Goal: Complete application form: Complete application form

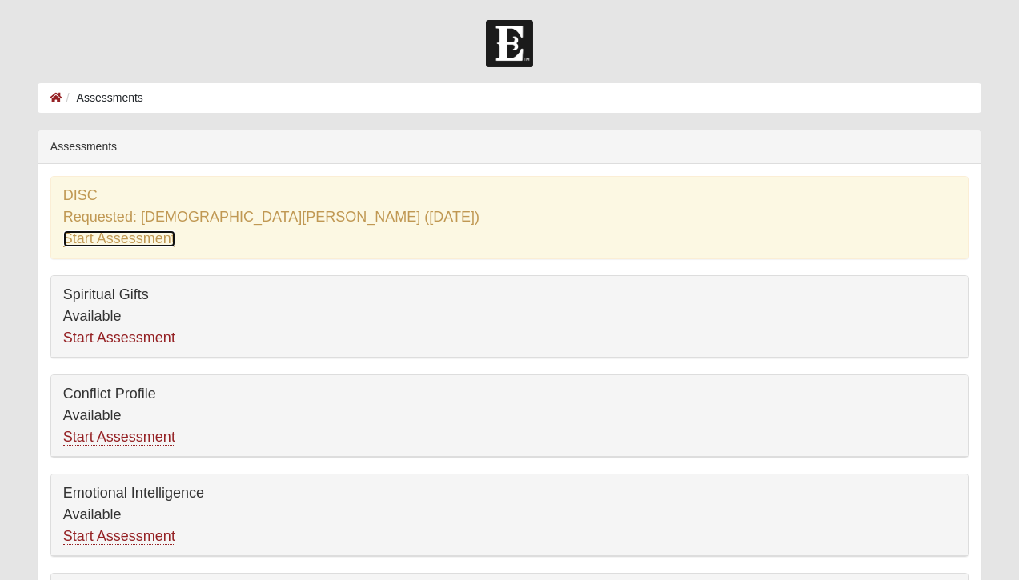
click at [134, 240] on link "Start Assessment" at bounding box center [119, 238] width 112 height 17
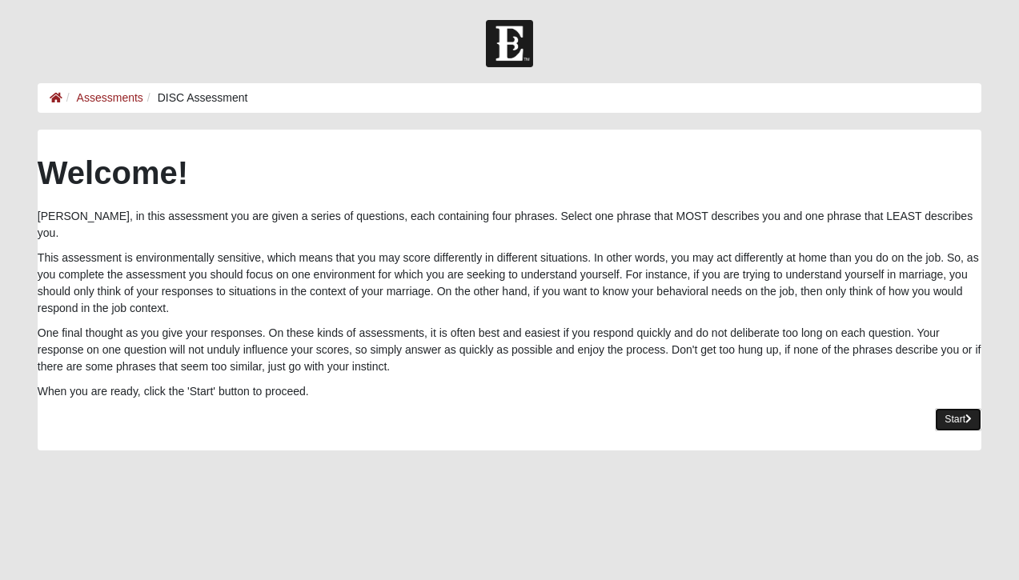
click at [944, 408] on link "Start" at bounding box center [958, 419] width 46 height 23
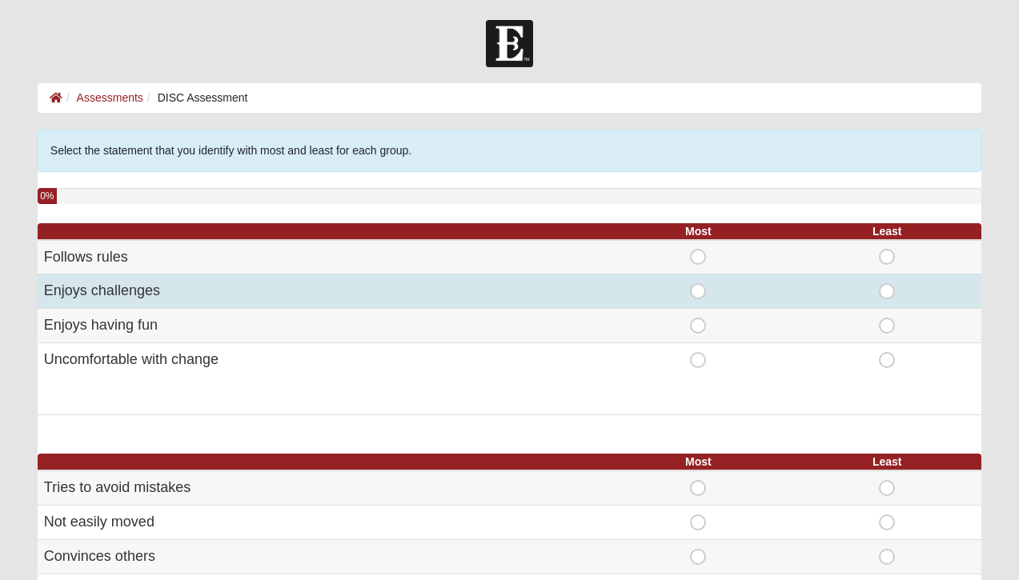
click at [689, 294] on div "Most" at bounding box center [698, 291] width 170 height 16
click at [698, 283] on span "Most" at bounding box center [698, 283] width 0 height 0
click at [698, 290] on input "Most" at bounding box center [703, 291] width 10 height 16
radio input "true"
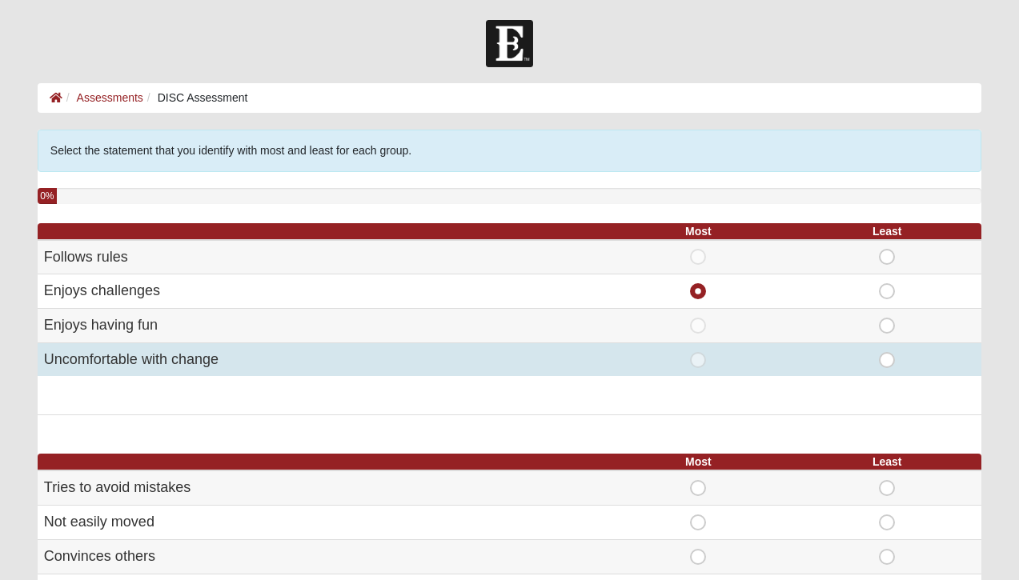
click at [878, 351] on td "Least" at bounding box center [886, 360] width 189 height 34
click at [887, 352] on span "Least" at bounding box center [887, 352] width 0 height 0
click at [887, 358] on input "Least" at bounding box center [892, 360] width 10 height 16
radio input "true"
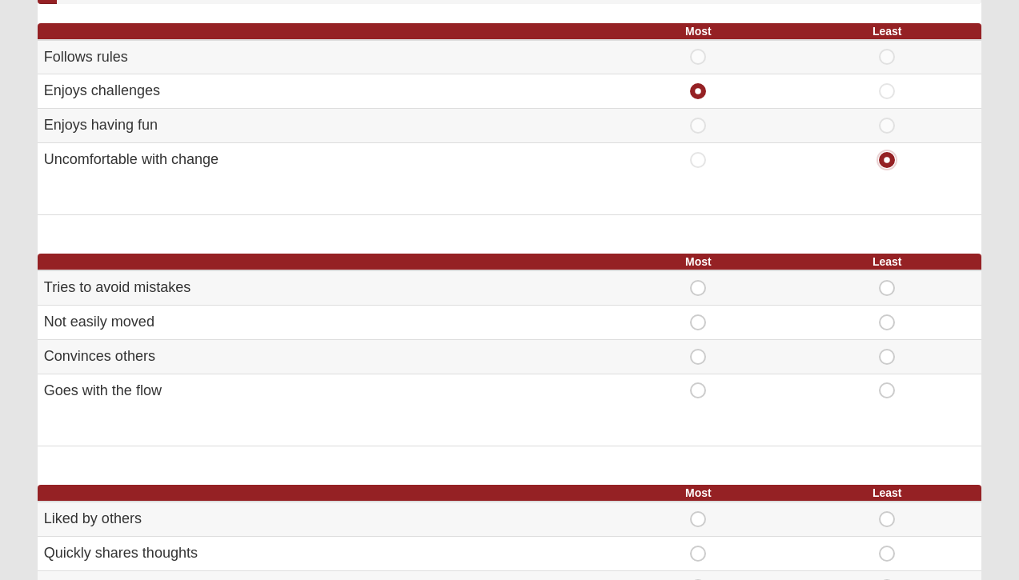
scroll to position [214, 0]
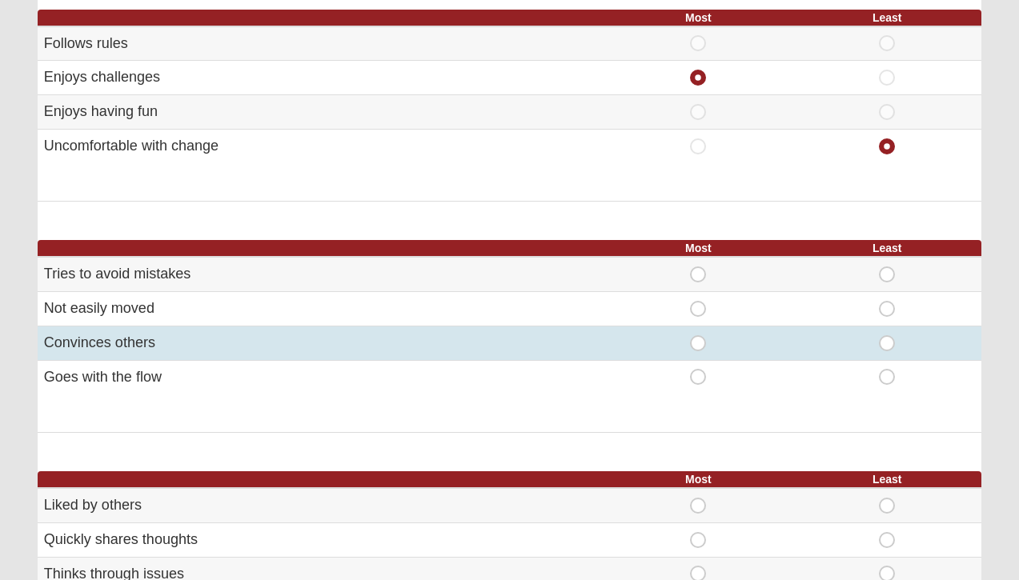
click at [698, 335] on span "Most" at bounding box center [698, 335] width 0 height 0
click at [699, 340] on input "Most" at bounding box center [703, 343] width 10 height 16
radio input "true"
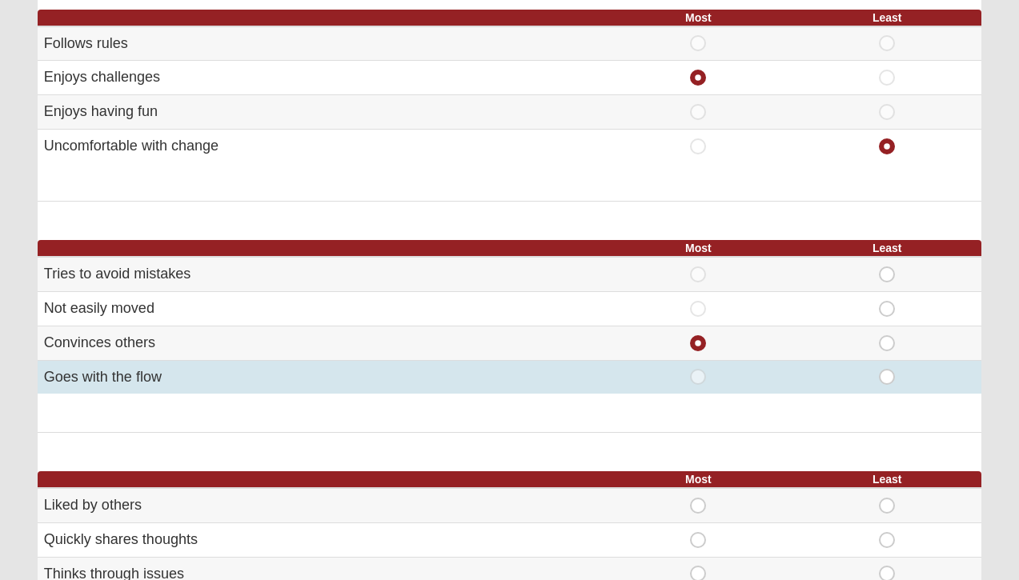
click at [887, 369] on span "Least" at bounding box center [887, 369] width 0 height 0
click at [887, 376] on input "Least" at bounding box center [892, 377] width 10 height 16
radio input "true"
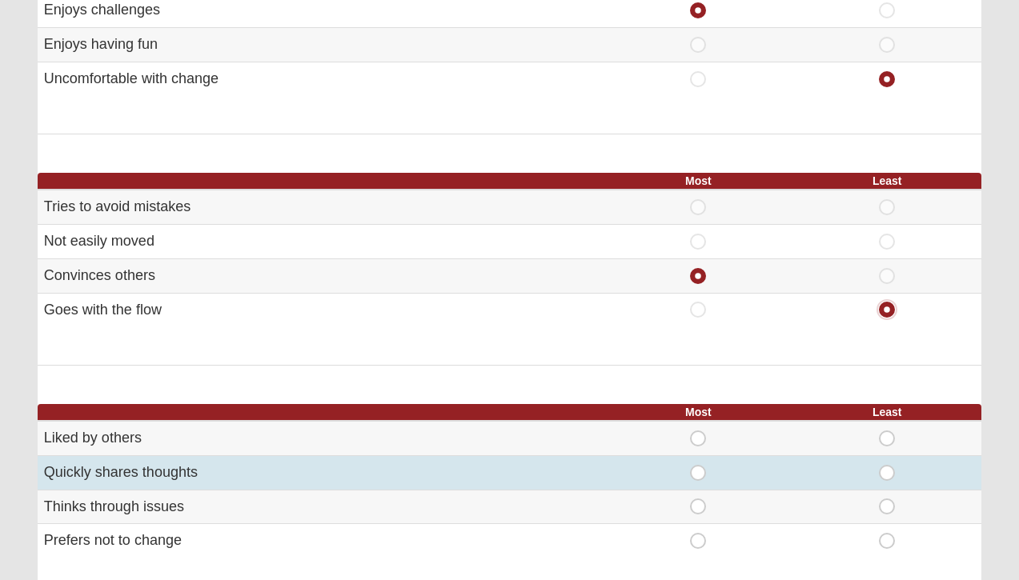
scroll to position [323, 0]
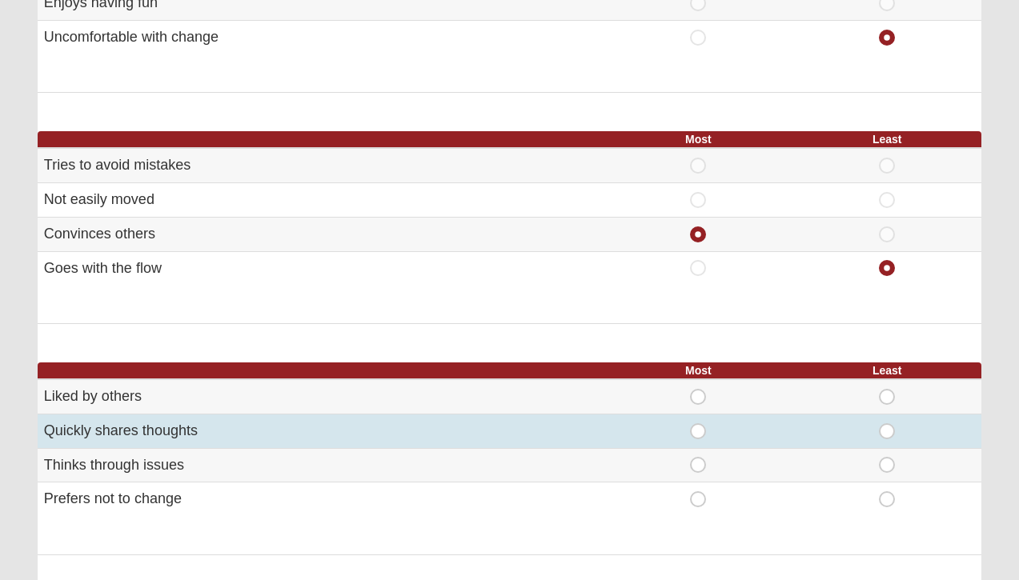
click at [698, 423] on span "Most" at bounding box center [698, 423] width 0 height 0
click at [698, 432] on input "Most" at bounding box center [703, 431] width 10 height 16
radio input "true"
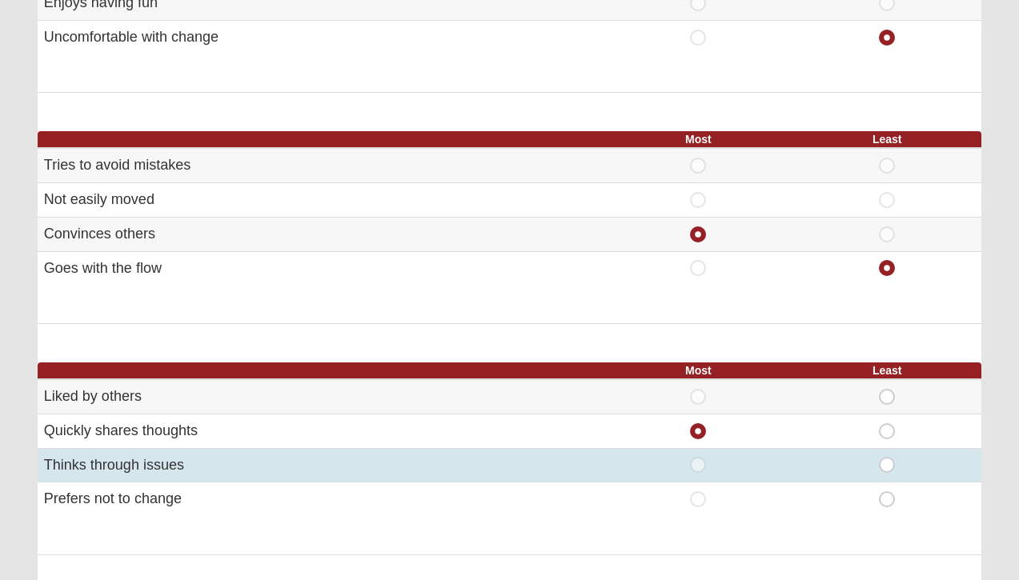
click at [704, 475] on td "Most" at bounding box center [697, 465] width 189 height 34
click at [698, 457] on span "Most" at bounding box center [698, 457] width 0 height 0
click at [698, 459] on input "Most" at bounding box center [703, 465] width 10 height 16
radio input "true"
radio input "false"
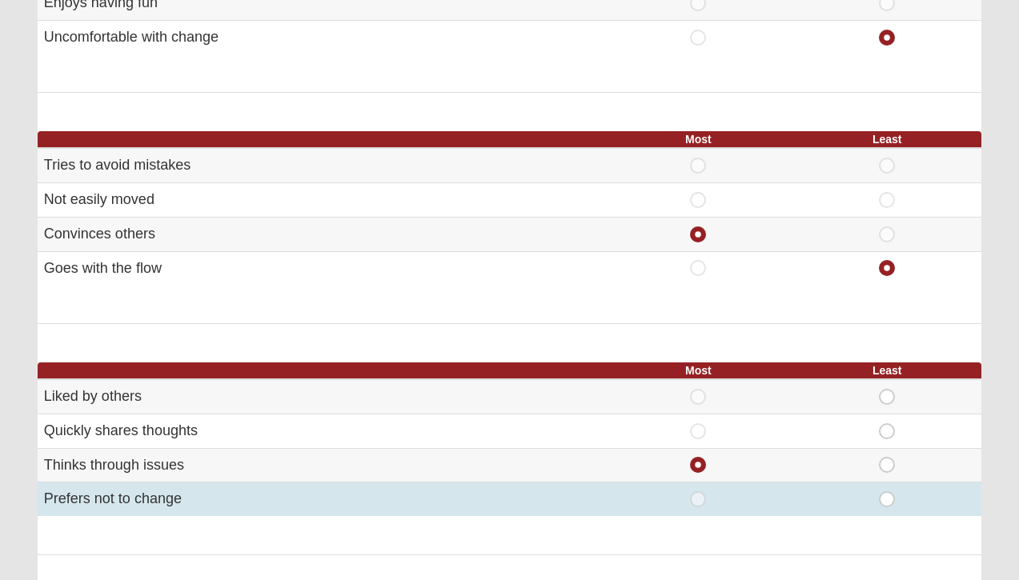
click at [887, 491] on span "Least" at bounding box center [887, 491] width 0 height 0
click at [893, 496] on input "Least" at bounding box center [892, 499] width 10 height 16
radio input "true"
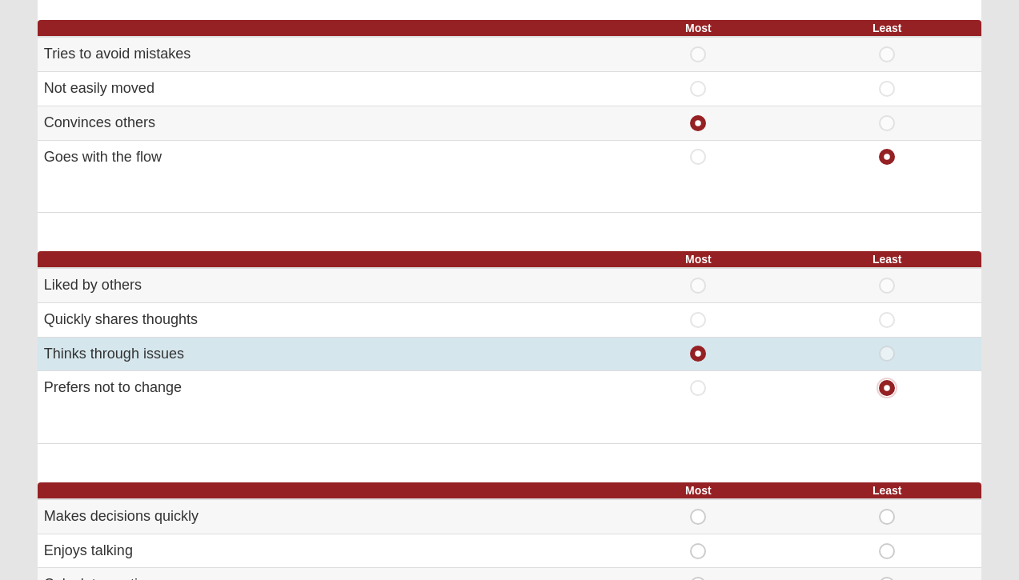
scroll to position [711, 0]
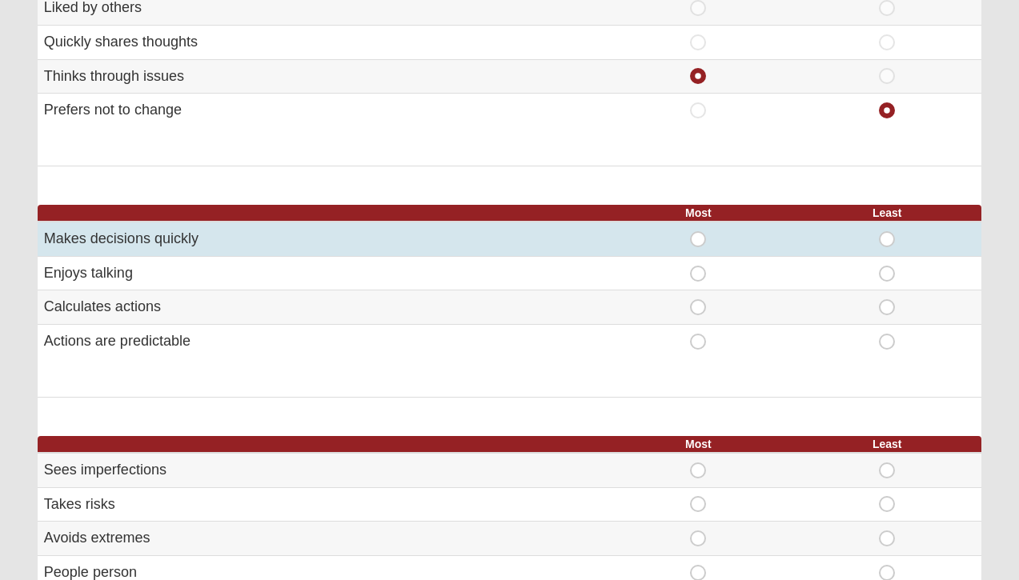
click at [698, 231] on span "Most" at bounding box center [698, 231] width 0 height 0
click at [698, 242] on input "Most" at bounding box center [703, 239] width 10 height 16
radio input "true"
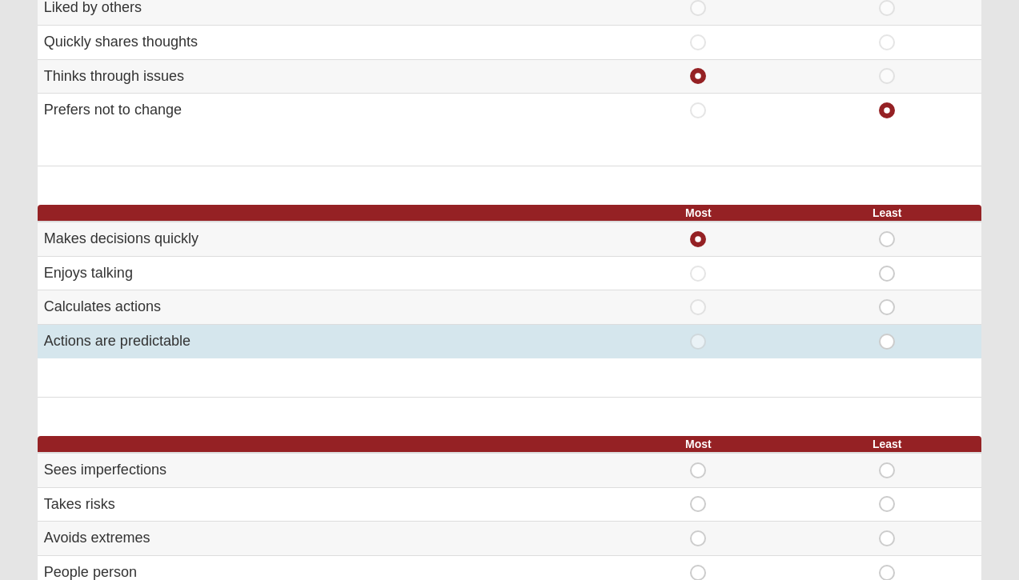
click at [887, 334] on span "Least" at bounding box center [887, 334] width 0 height 0
click at [887, 344] on input "Least" at bounding box center [892, 342] width 10 height 16
radio input "true"
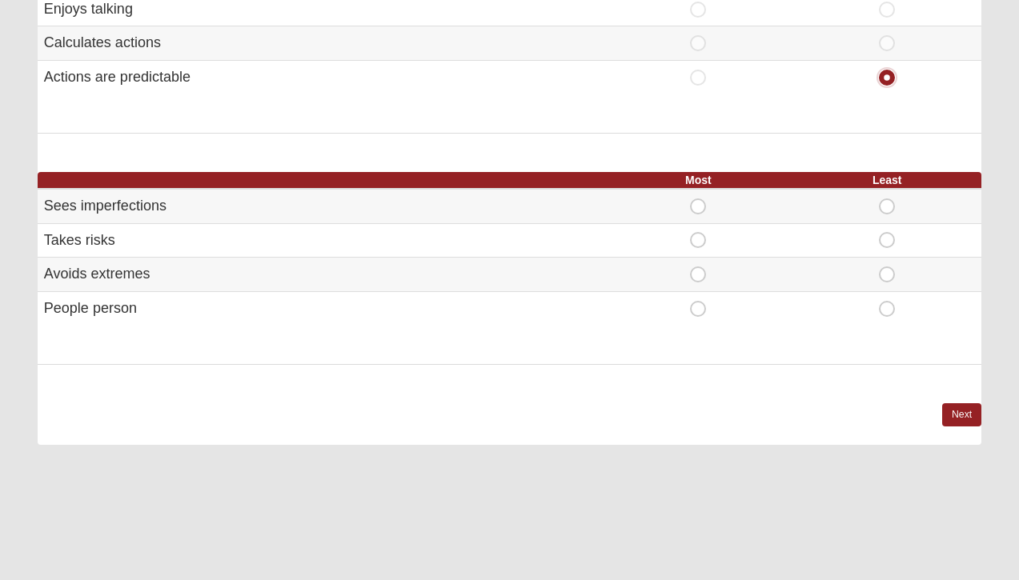
scroll to position [975, 0]
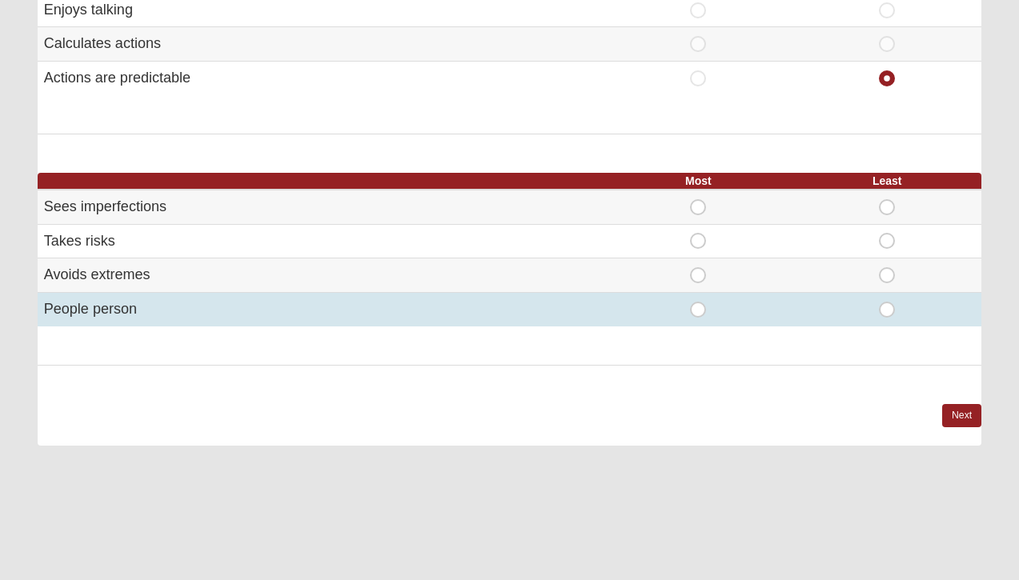
click at [689, 311] on div "Most" at bounding box center [698, 310] width 170 height 16
click at [698, 302] on span "Most" at bounding box center [698, 302] width 0 height 0
click at [698, 312] on input "Most" at bounding box center [703, 310] width 10 height 16
radio input "true"
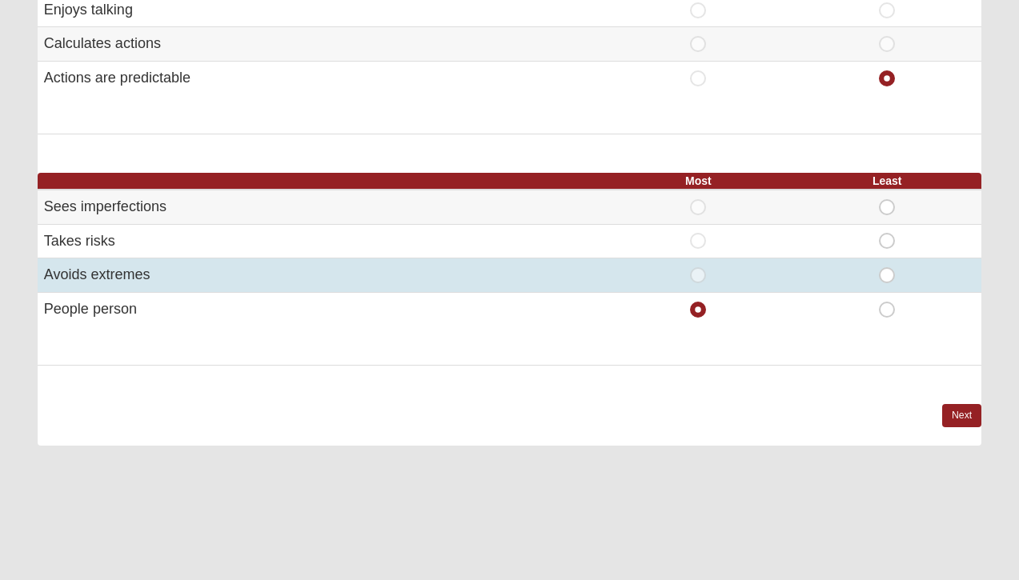
click at [887, 267] on span "Least" at bounding box center [887, 267] width 0 height 0
click at [887, 279] on input "Least" at bounding box center [892, 275] width 10 height 16
radio input "true"
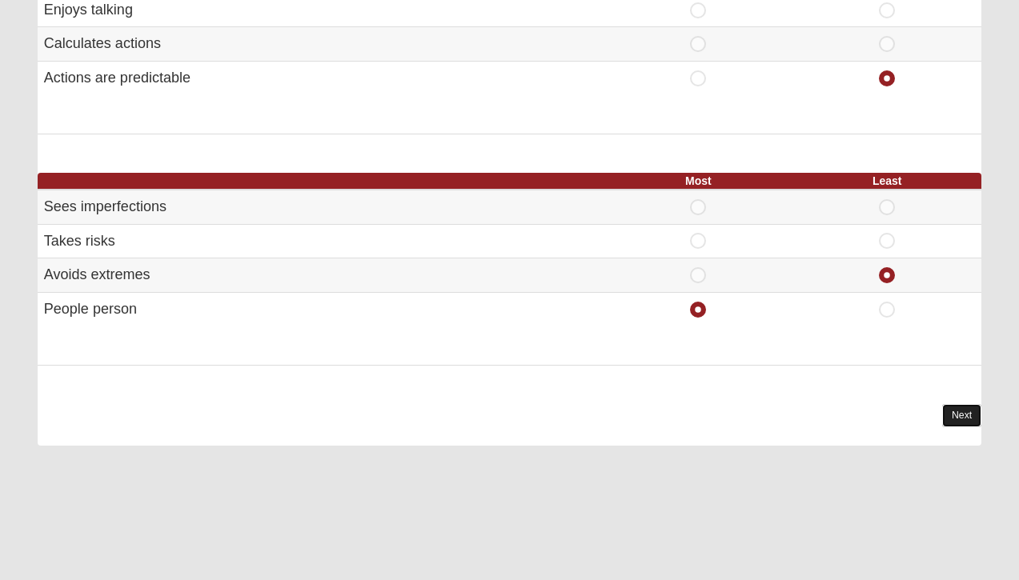
click at [946, 408] on link "Next" at bounding box center [961, 415] width 39 height 23
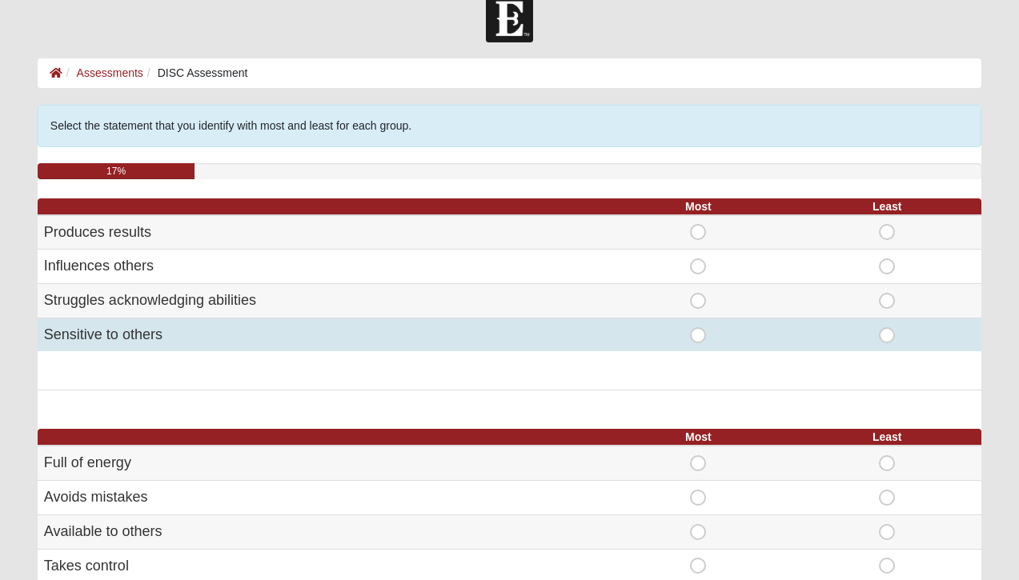
scroll to position [26, 0]
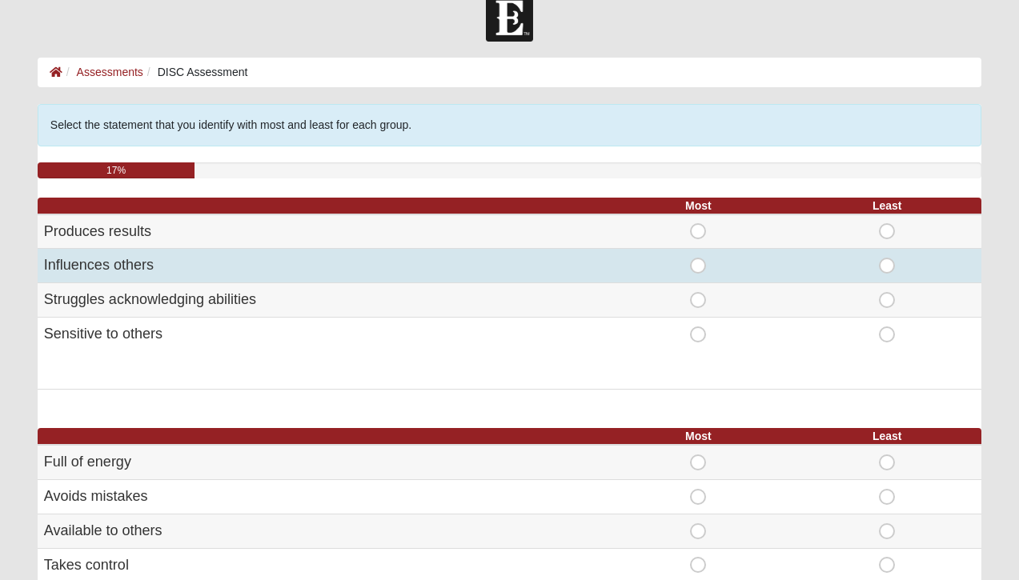
click at [698, 258] on span "Most" at bounding box center [698, 258] width 0 height 0
click at [698, 267] on input "Most" at bounding box center [703, 266] width 10 height 16
radio input "true"
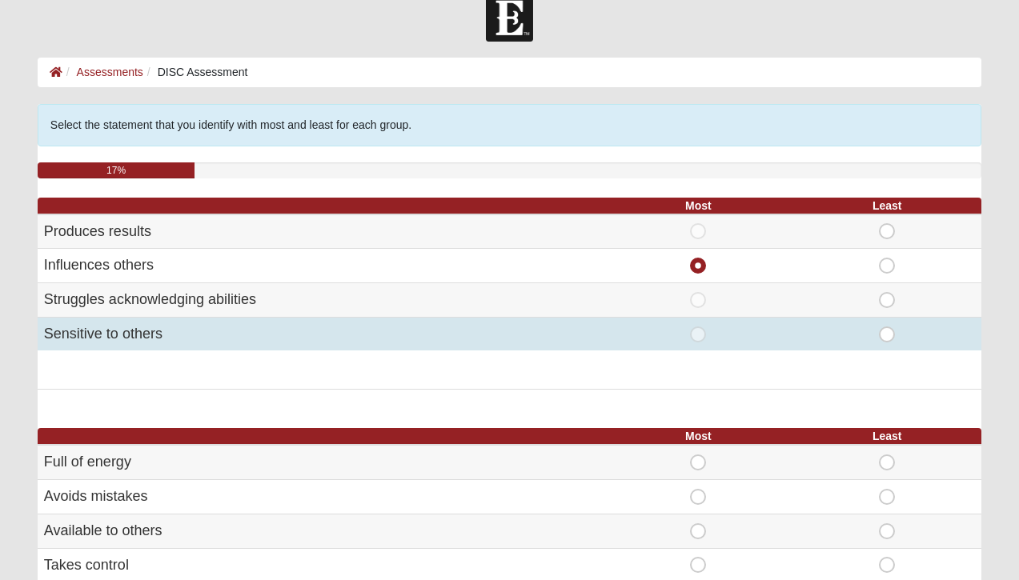
click at [887, 327] on span "Least" at bounding box center [887, 327] width 0 height 0
click at [887, 336] on input "Least" at bounding box center [892, 335] width 10 height 16
radio input "true"
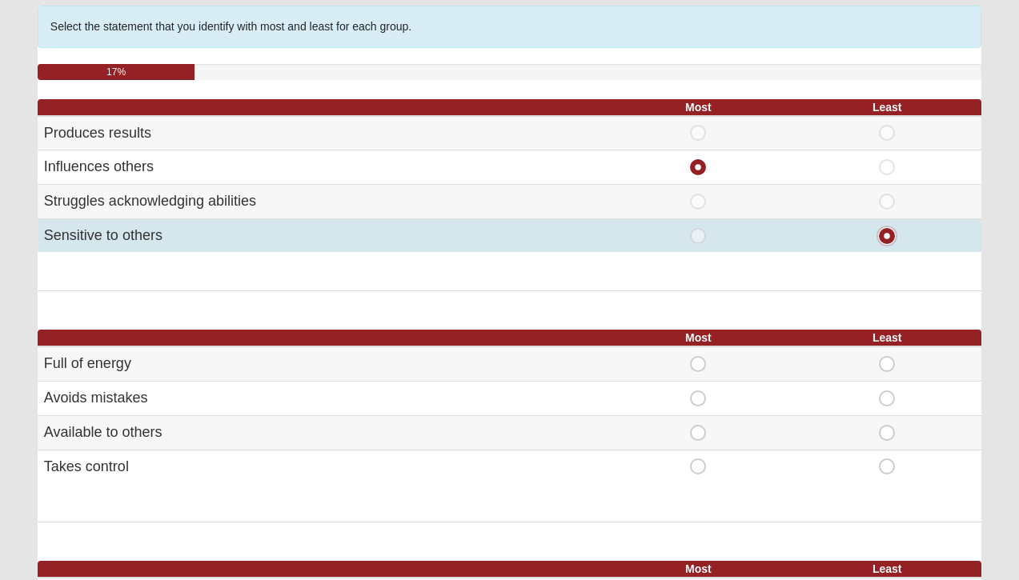
scroll to position [150, 0]
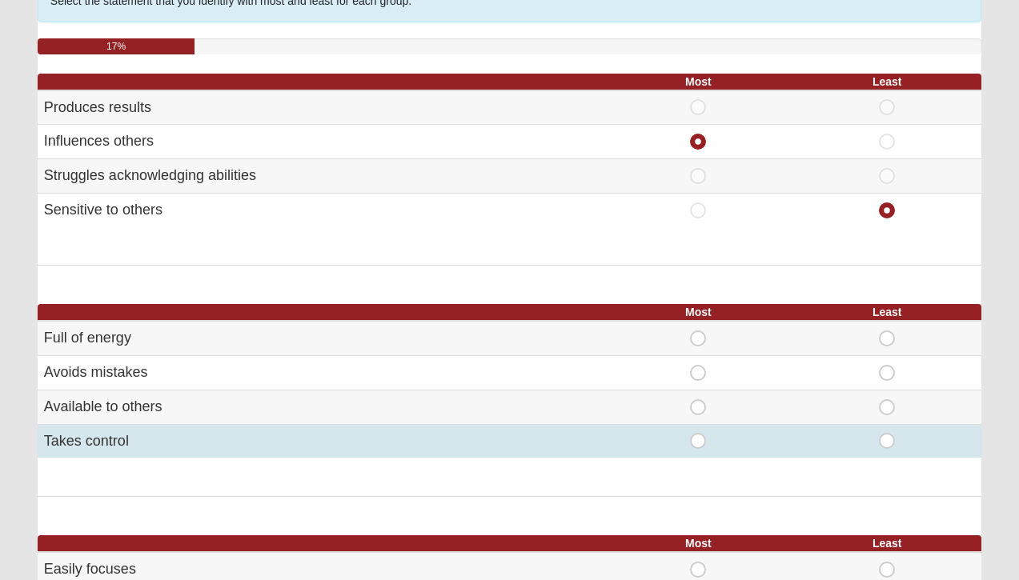
click at [698, 433] on span "Most" at bounding box center [698, 433] width 0 height 0
click at [700, 447] on input "Most" at bounding box center [703, 441] width 10 height 16
radio input "true"
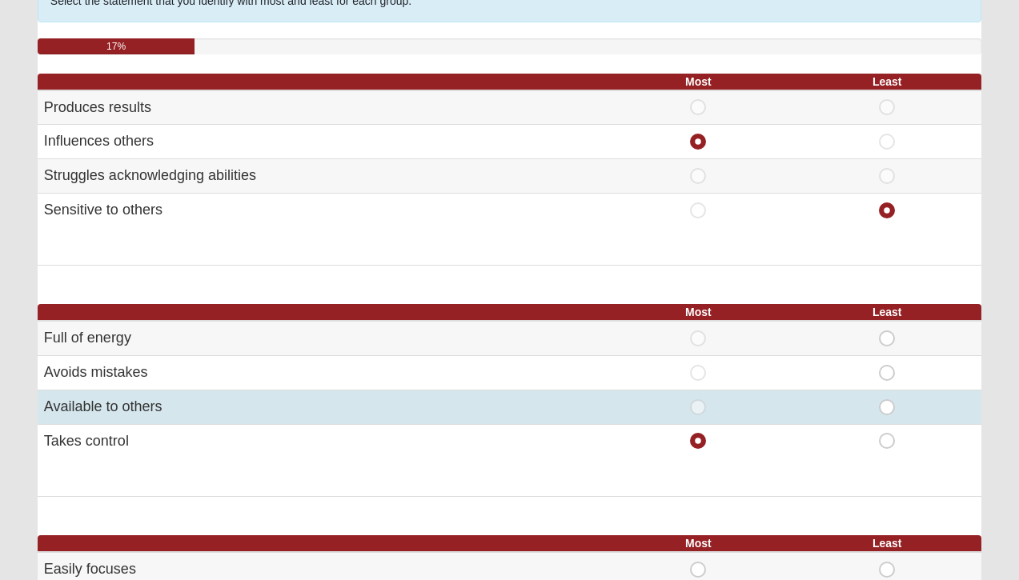
click at [887, 399] on span "Least" at bounding box center [887, 399] width 0 height 0
click at [887, 411] on input "Least" at bounding box center [892, 407] width 10 height 16
radio input "true"
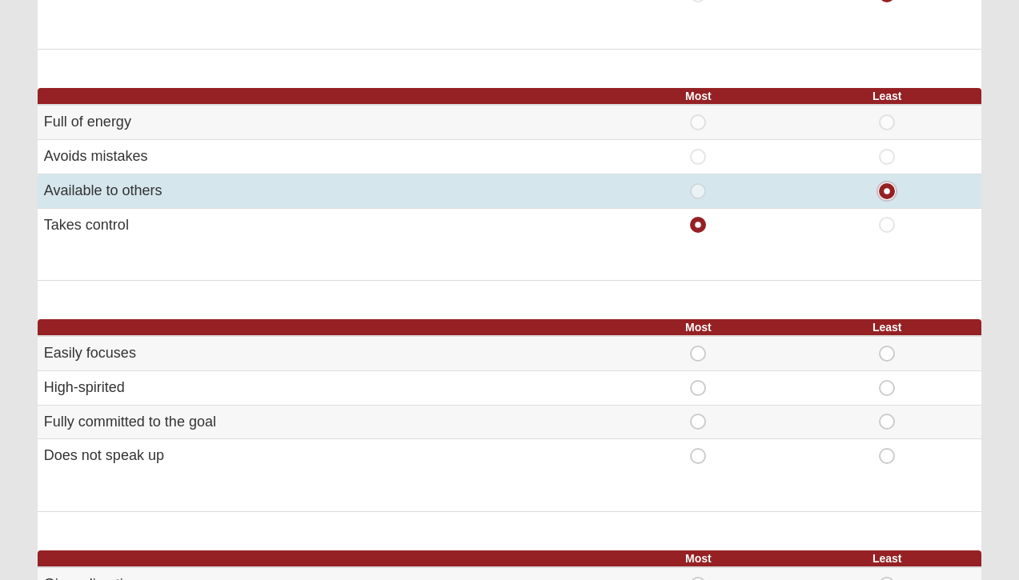
scroll to position [423, 0]
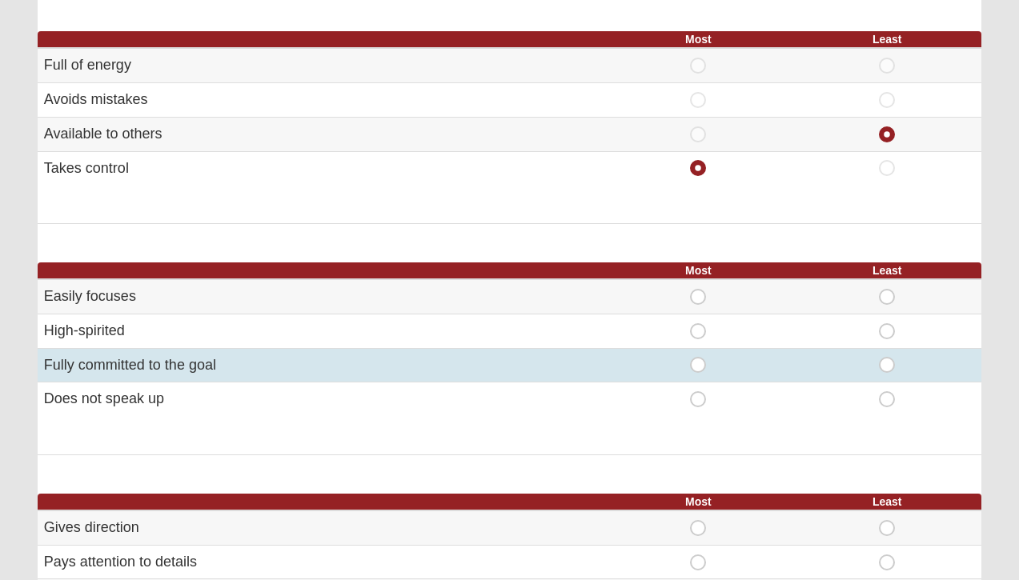
click at [698, 357] on span "Most" at bounding box center [698, 357] width 0 height 0
click at [698, 368] on input "Most" at bounding box center [703, 365] width 10 height 16
radio input "true"
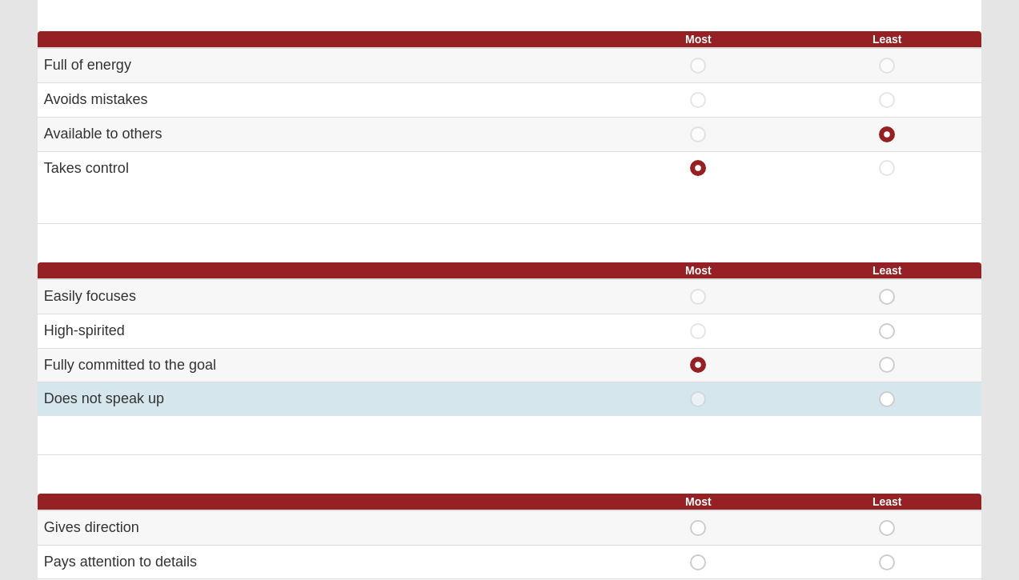
click at [882, 408] on td "Least" at bounding box center [886, 400] width 189 height 34
click at [887, 391] on span "Least" at bounding box center [887, 391] width 0 height 0
click at [887, 406] on input "Least" at bounding box center [892, 399] width 10 height 16
radio input "true"
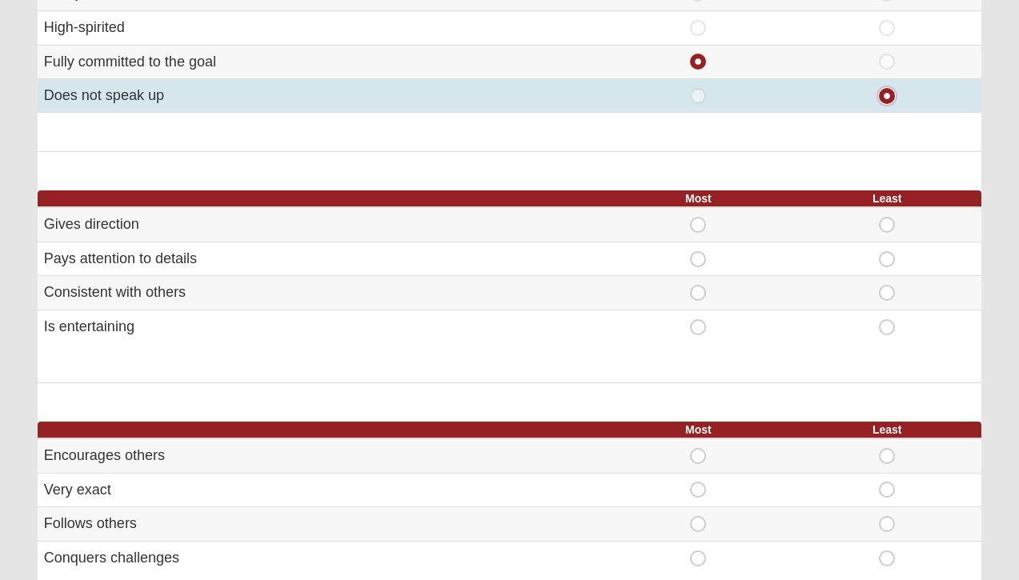
scroll to position [725, 0]
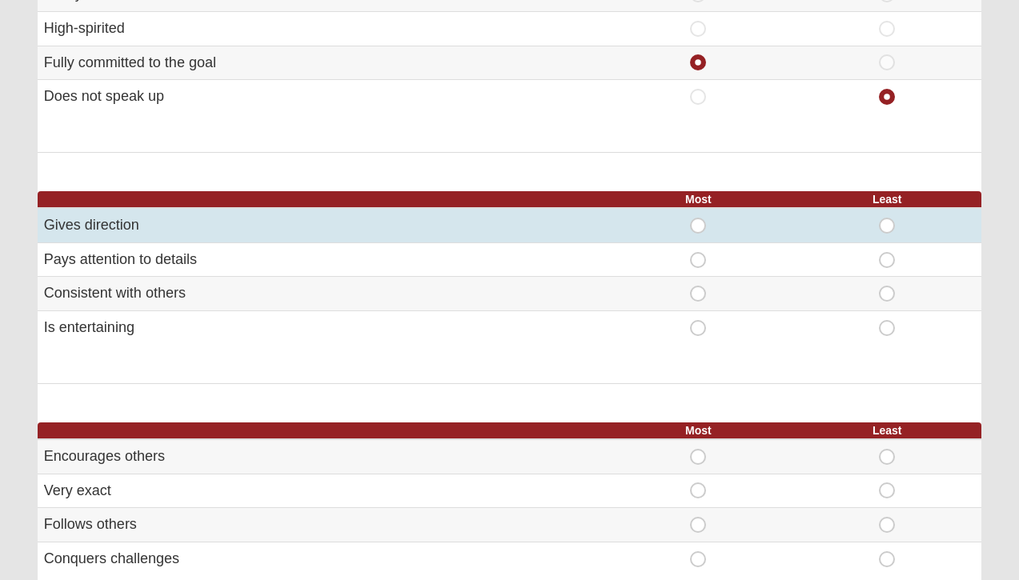
click at [698, 218] on span "Most" at bounding box center [698, 218] width 0 height 0
click at [698, 223] on input "Most" at bounding box center [703, 226] width 10 height 16
radio input "true"
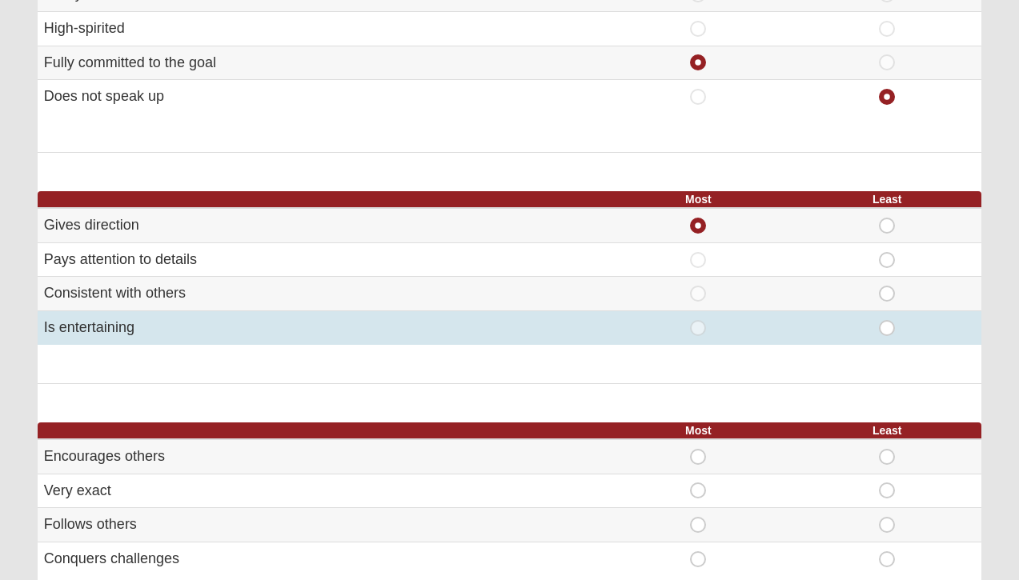
click at [887, 320] on span "Least" at bounding box center [887, 320] width 0 height 0
click at [887, 322] on input "Least" at bounding box center [892, 328] width 10 height 16
radio input "true"
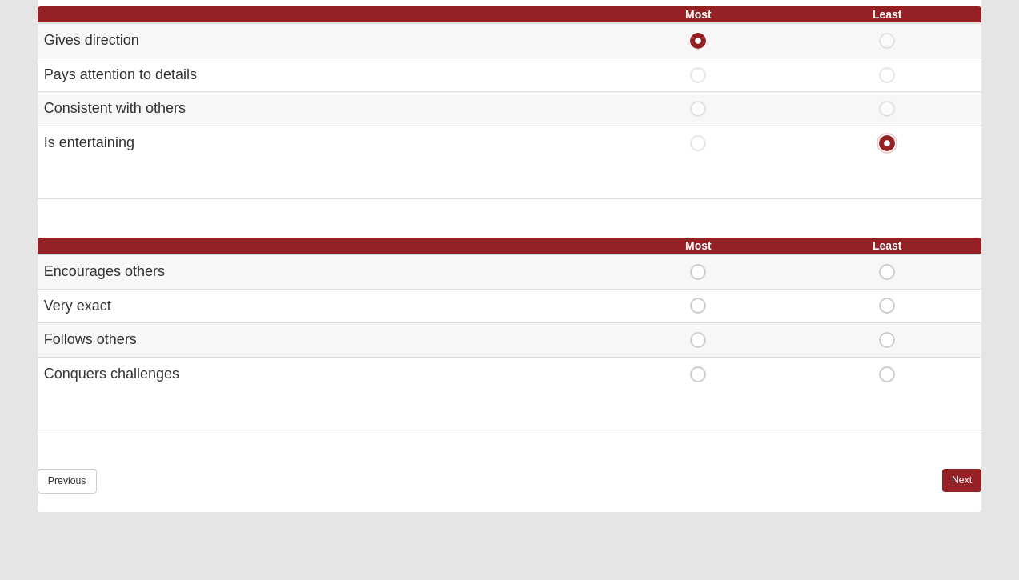
scroll to position [913, 0]
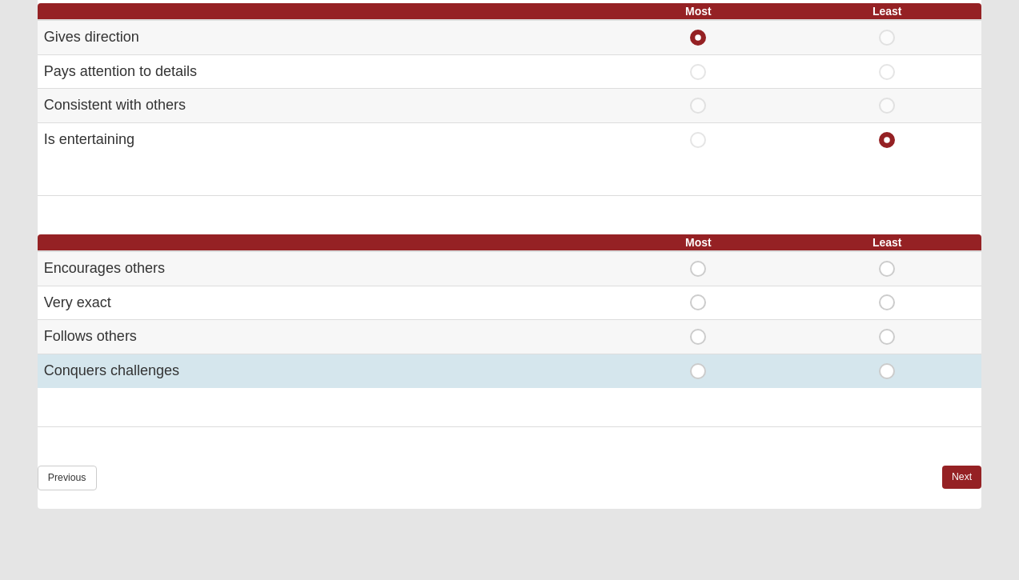
click at [698, 363] on span "Most" at bounding box center [698, 363] width 0 height 0
click at [698, 371] on input "Most" at bounding box center [703, 371] width 10 height 16
radio input "true"
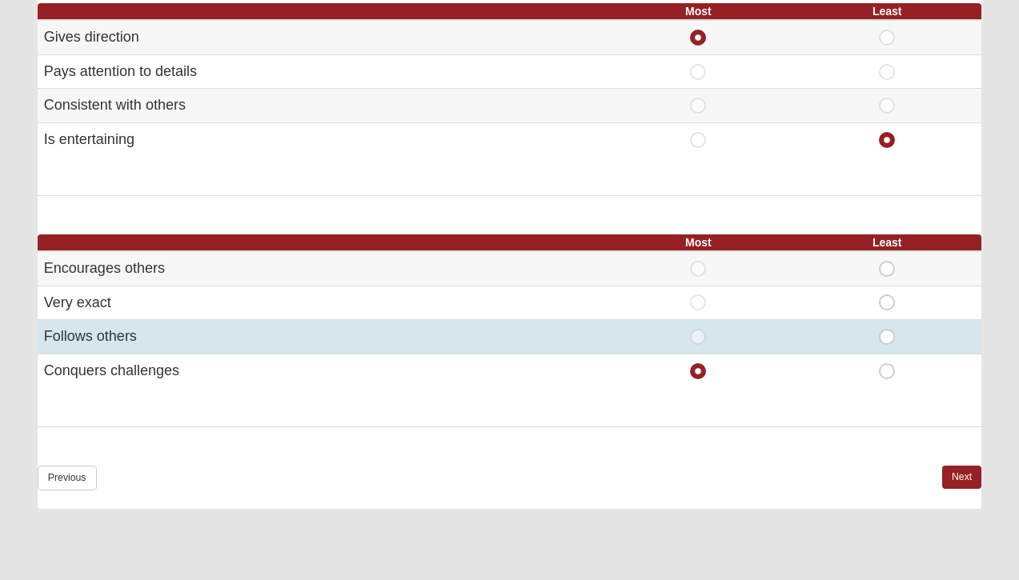
click at [887, 329] on span "Least" at bounding box center [887, 329] width 0 height 0
click at [887, 341] on input "Least" at bounding box center [892, 337] width 10 height 16
radio input "true"
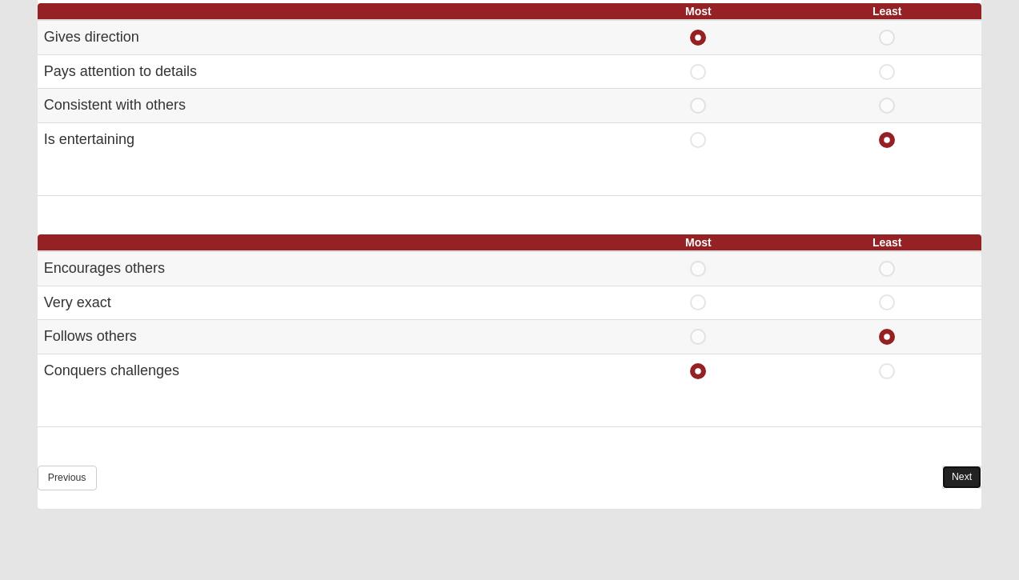
click at [962, 471] on link "Next" at bounding box center [961, 477] width 39 height 23
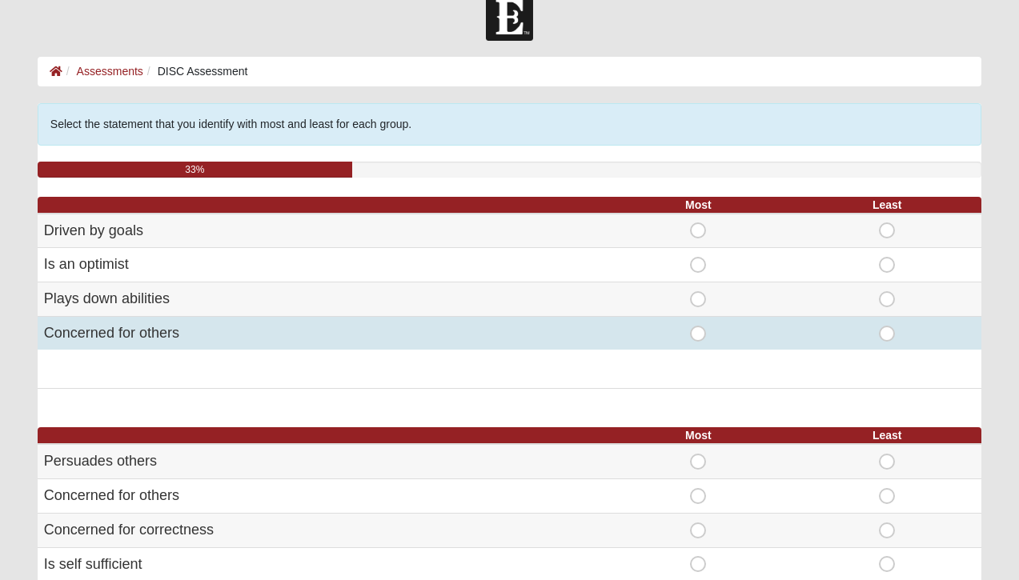
scroll to position [28, 0]
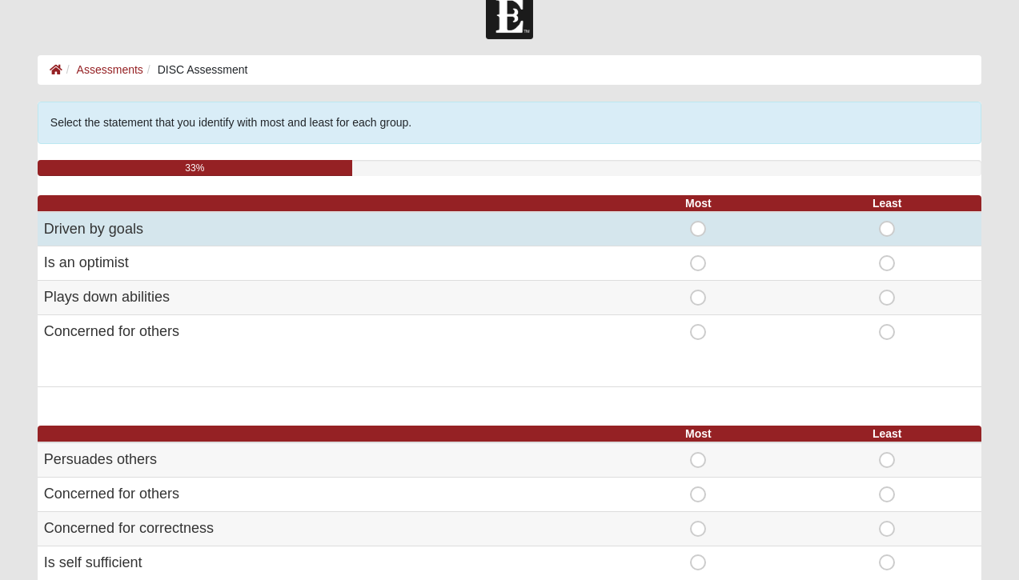
click at [698, 221] on span "Most" at bounding box center [698, 221] width 0 height 0
click at [699, 226] on input "Most" at bounding box center [703, 229] width 10 height 16
radio input "true"
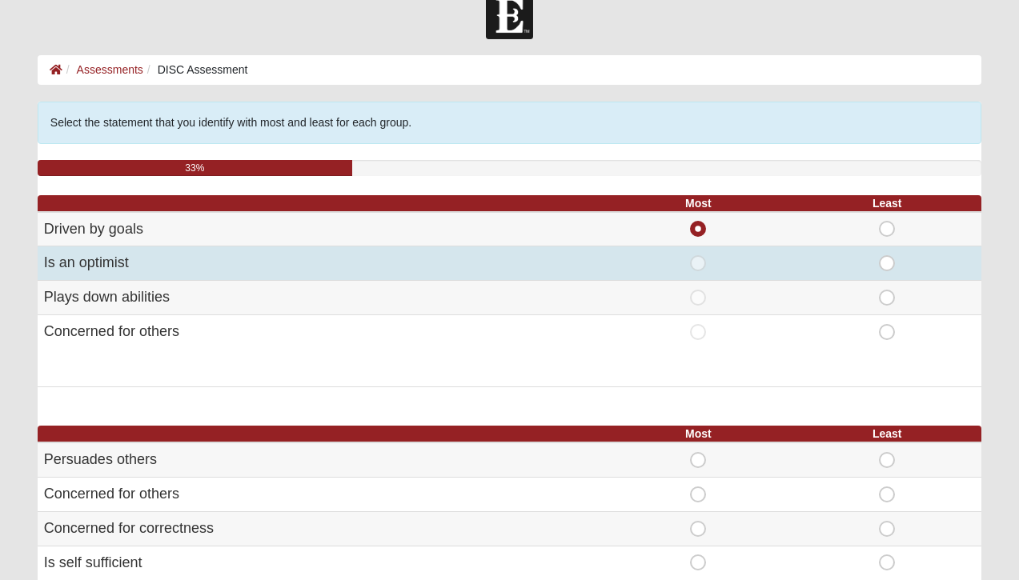
click at [887, 255] on span "Least" at bounding box center [887, 255] width 0 height 0
click at [887, 260] on input "Least" at bounding box center [892, 263] width 10 height 16
radio input "true"
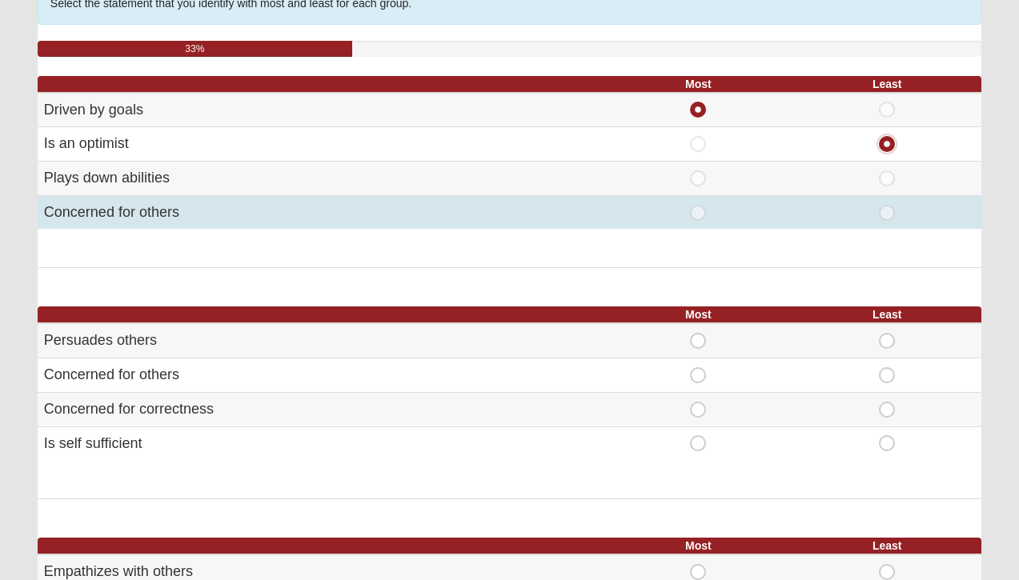
scroll to position [148, 0]
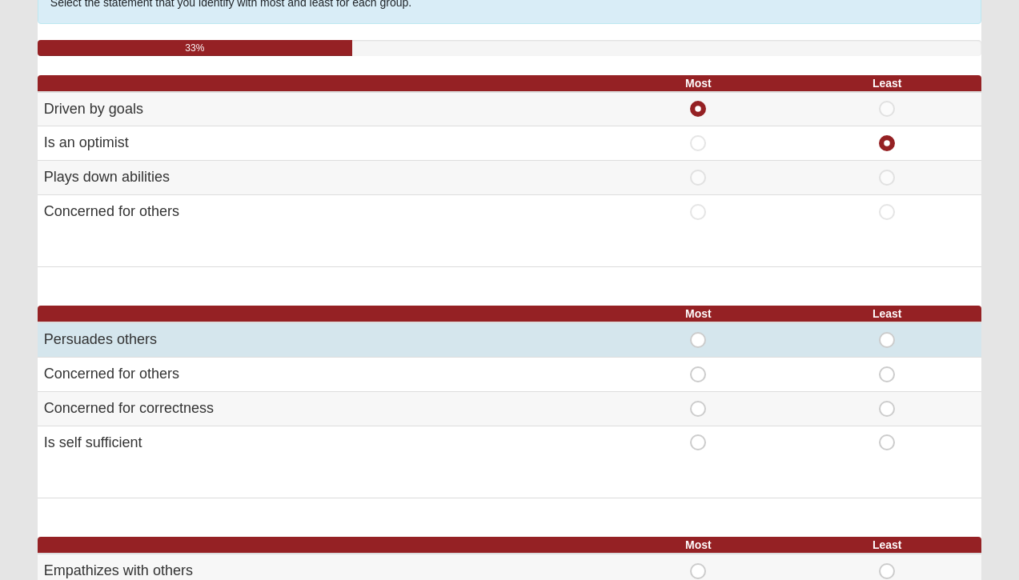
click at [698, 332] on span "Most" at bounding box center [698, 332] width 0 height 0
click at [699, 344] on input "Most" at bounding box center [703, 340] width 10 height 16
radio input "true"
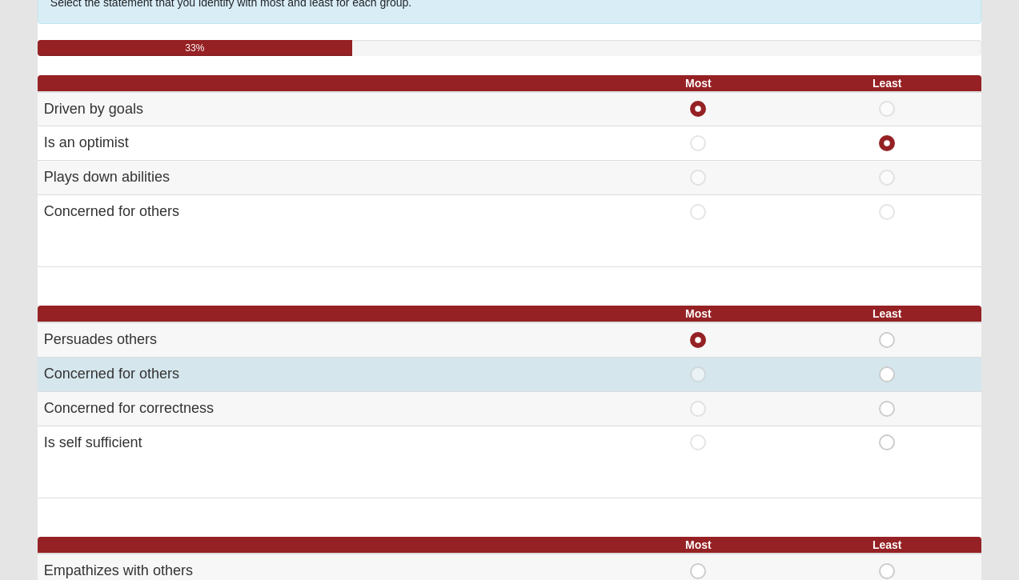
click at [887, 367] on span "Least" at bounding box center [887, 367] width 0 height 0
click at [887, 373] on input "Least" at bounding box center [892, 375] width 10 height 16
radio input "true"
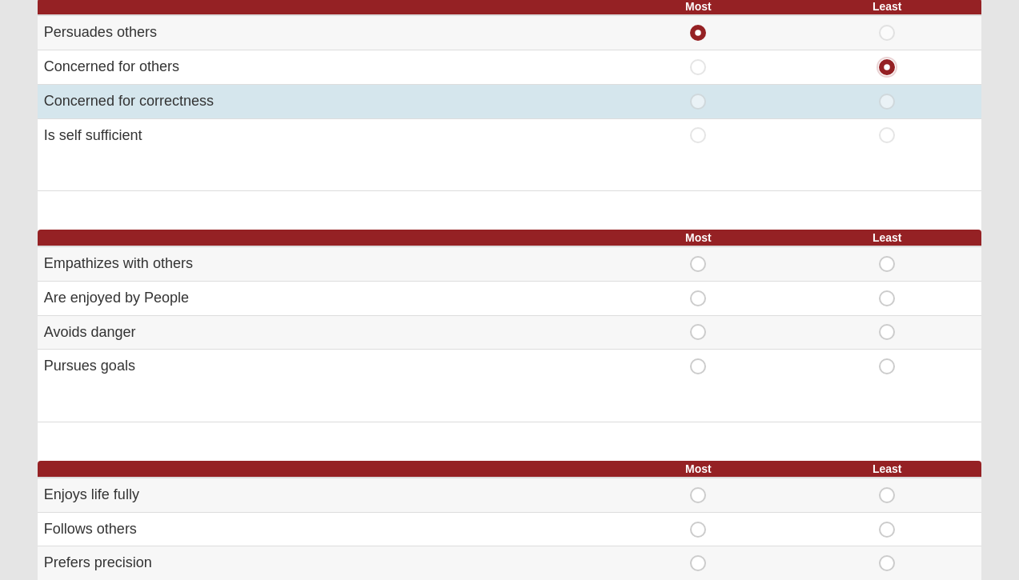
scroll to position [456, 0]
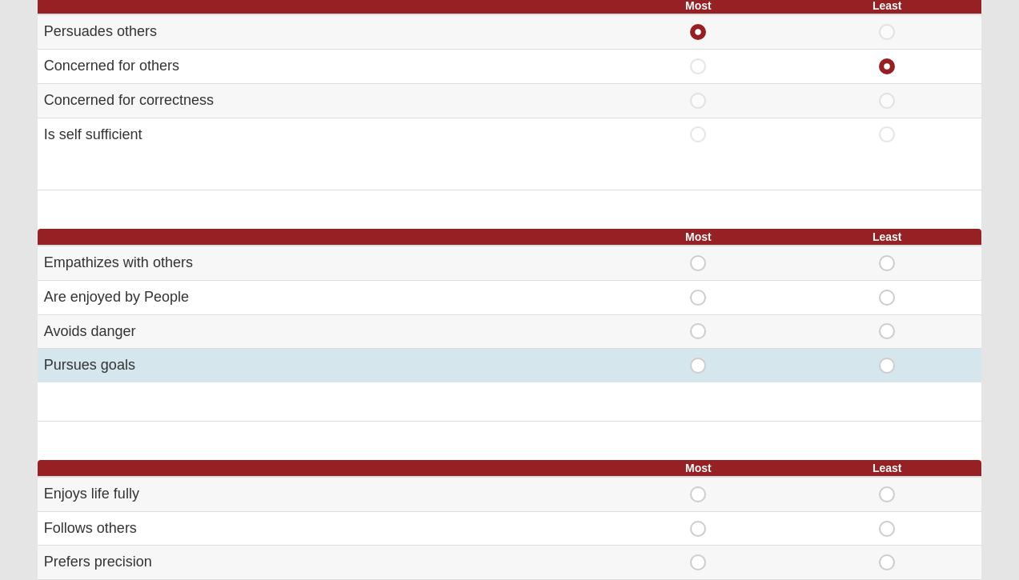
click at [698, 358] on span "Most" at bounding box center [698, 358] width 0 height 0
click at [698, 372] on input "Most" at bounding box center [703, 366] width 10 height 16
radio input "true"
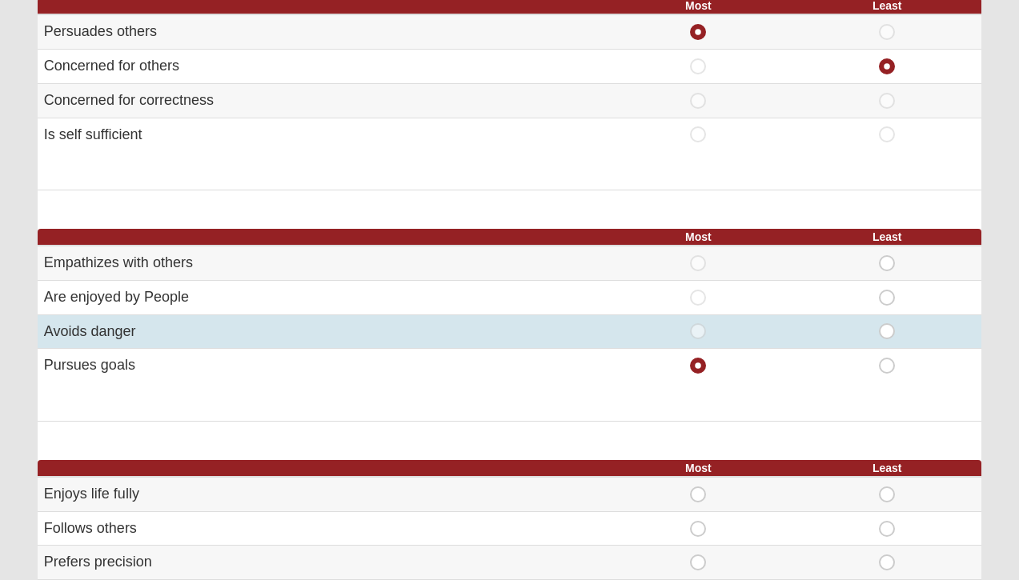
click at [887, 323] on span "Least" at bounding box center [887, 323] width 0 height 0
click at [887, 330] on input "Least" at bounding box center [892, 331] width 10 height 16
radio input "true"
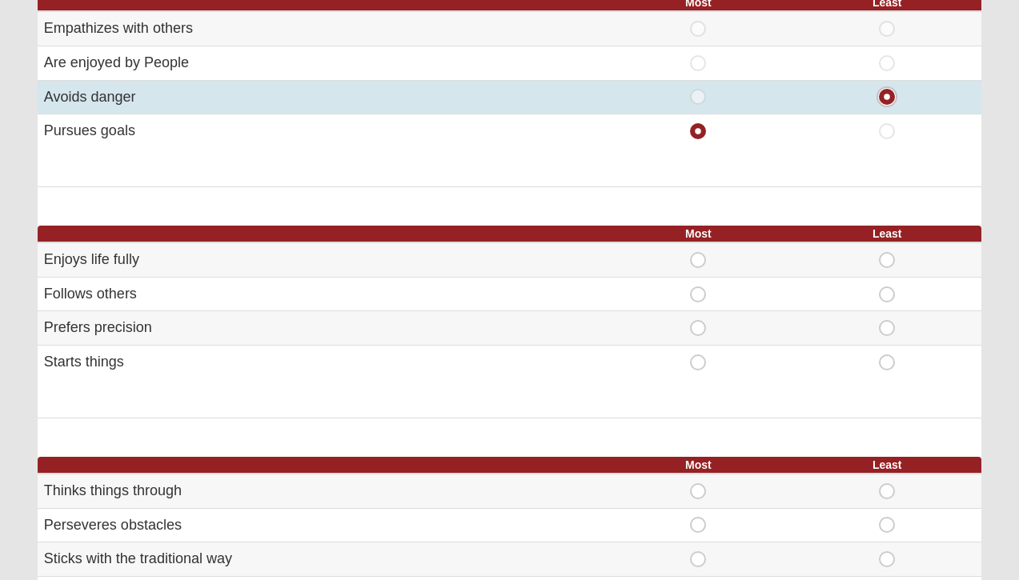
scroll to position [714, 0]
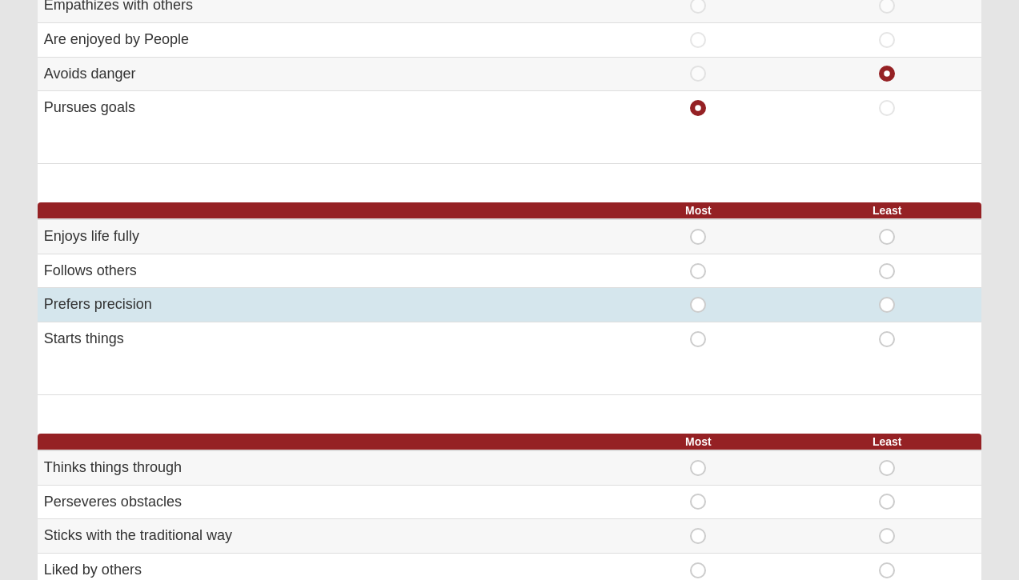
click at [698, 297] on span "Most" at bounding box center [698, 297] width 0 height 0
click at [698, 311] on input "Most" at bounding box center [703, 305] width 10 height 16
radio input "true"
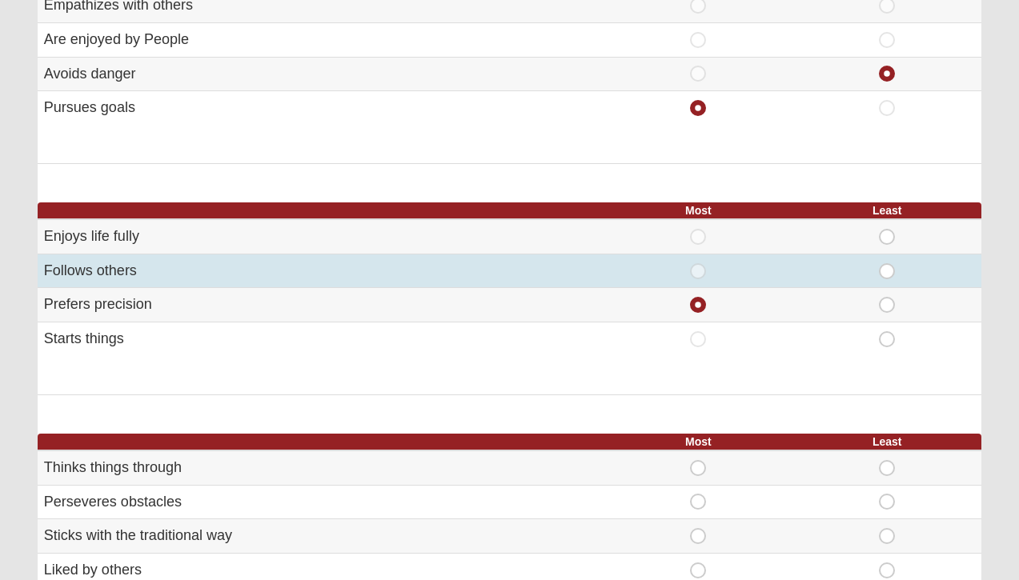
click at [887, 263] on span "Least" at bounding box center [887, 263] width 0 height 0
click at [887, 270] on input "Least" at bounding box center [892, 271] width 10 height 16
radio input "true"
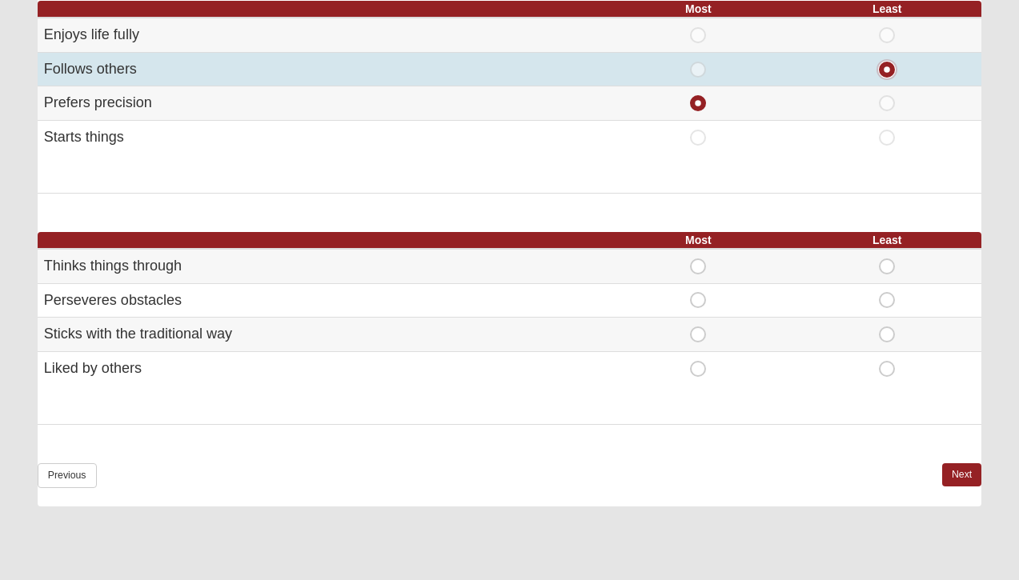
scroll to position [975, 0]
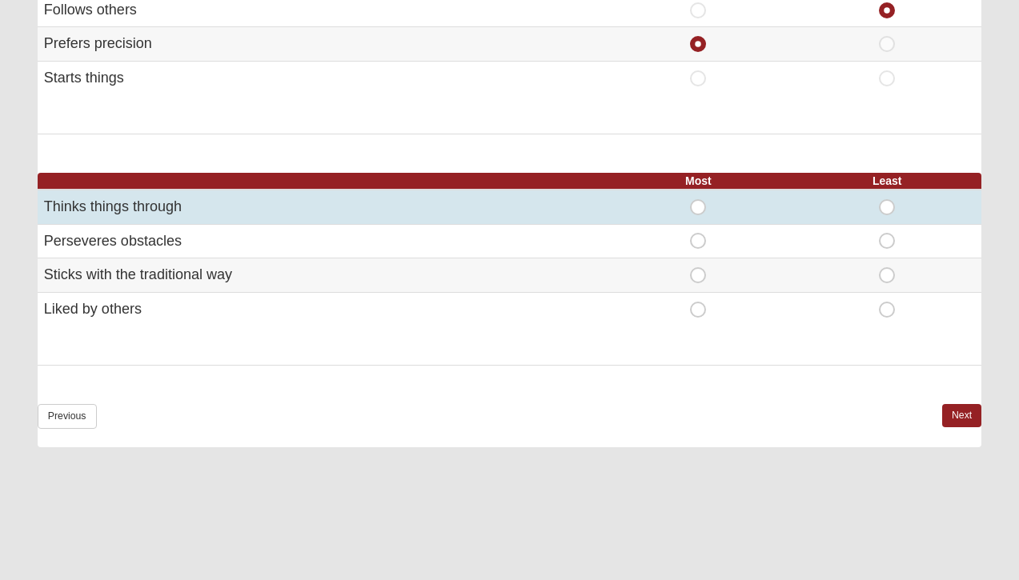
click at [698, 199] on span "Most" at bounding box center [698, 199] width 0 height 0
click at [699, 207] on input "Most" at bounding box center [703, 207] width 10 height 16
radio input "true"
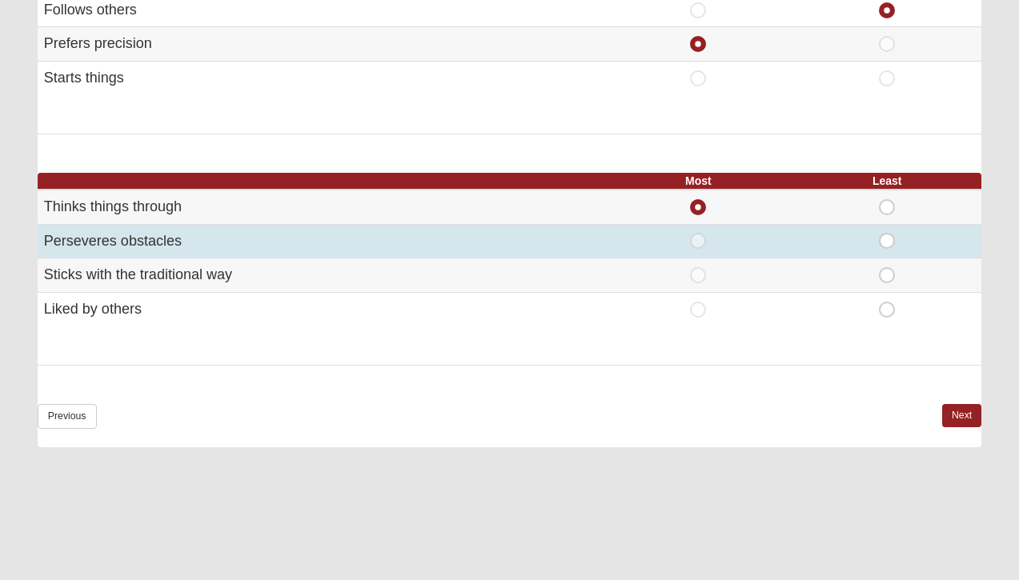
click at [698, 233] on span "Most" at bounding box center [698, 233] width 0 height 0
click at [698, 243] on input "Most" at bounding box center [703, 241] width 10 height 16
radio input "true"
radio input "false"
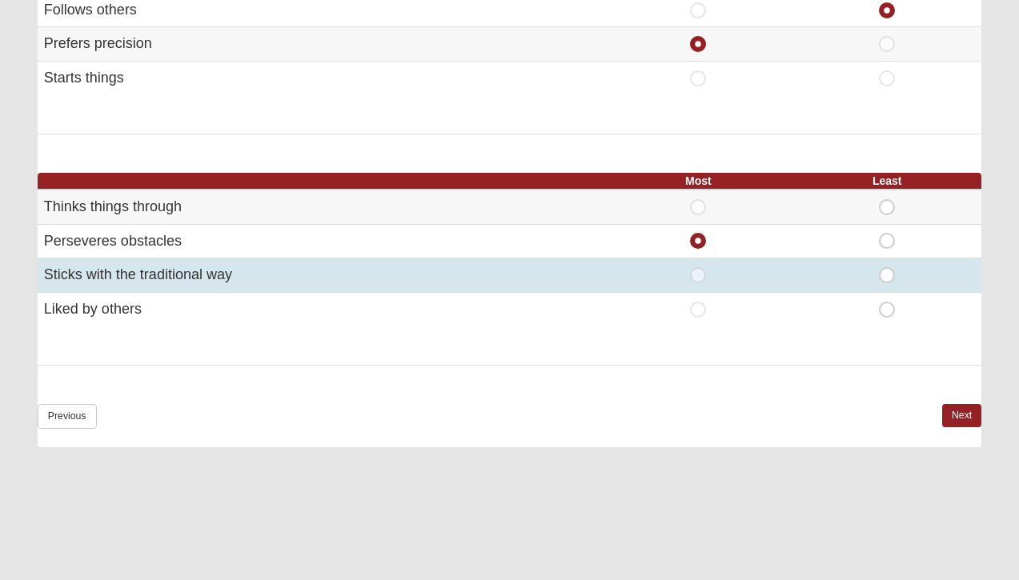
click at [887, 267] on span "Least" at bounding box center [887, 267] width 0 height 0
click at [887, 282] on input "Least" at bounding box center [892, 275] width 10 height 16
radio input "true"
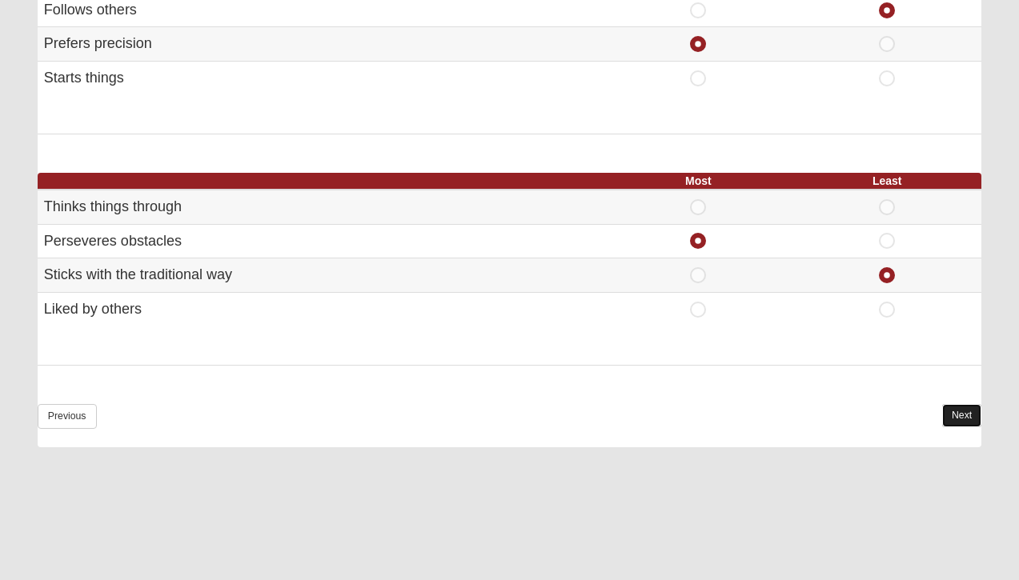
click at [954, 407] on link "Next" at bounding box center [961, 415] width 39 height 23
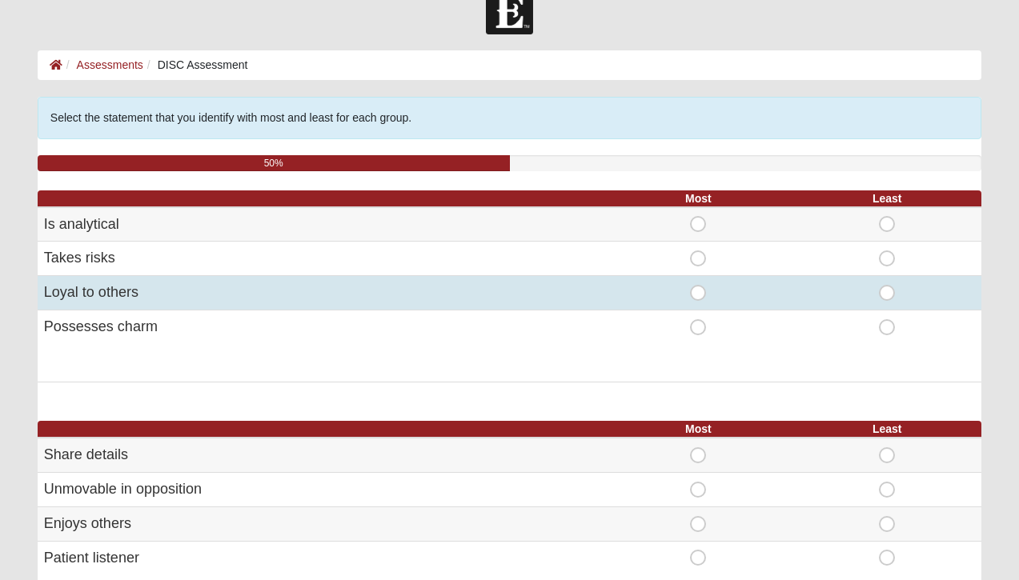
scroll to position [38, 0]
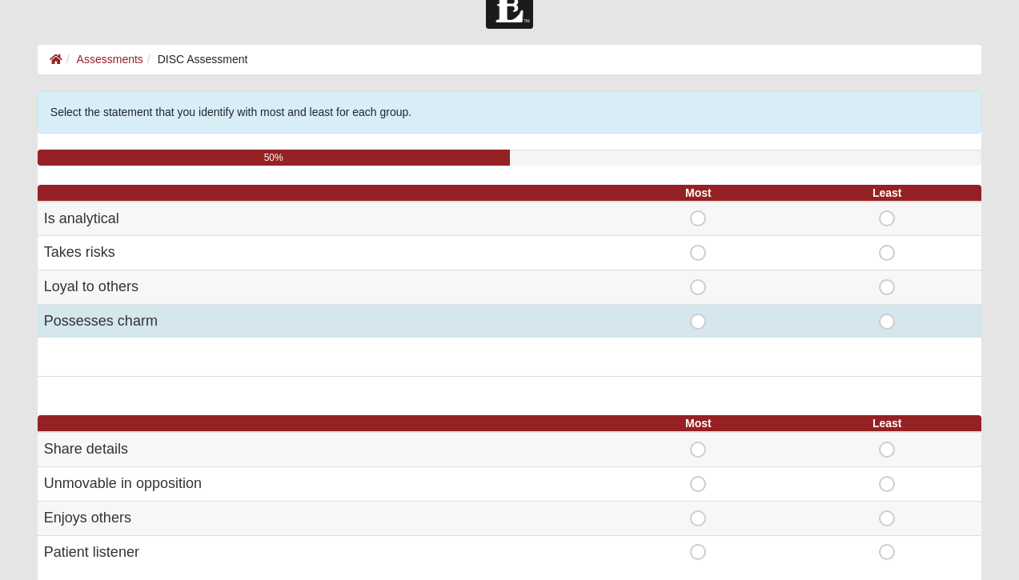
click at [698, 314] on span "Most" at bounding box center [698, 314] width 0 height 0
click at [703, 326] on input "Most" at bounding box center [703, 322] width 10 height 16
radio input "true"
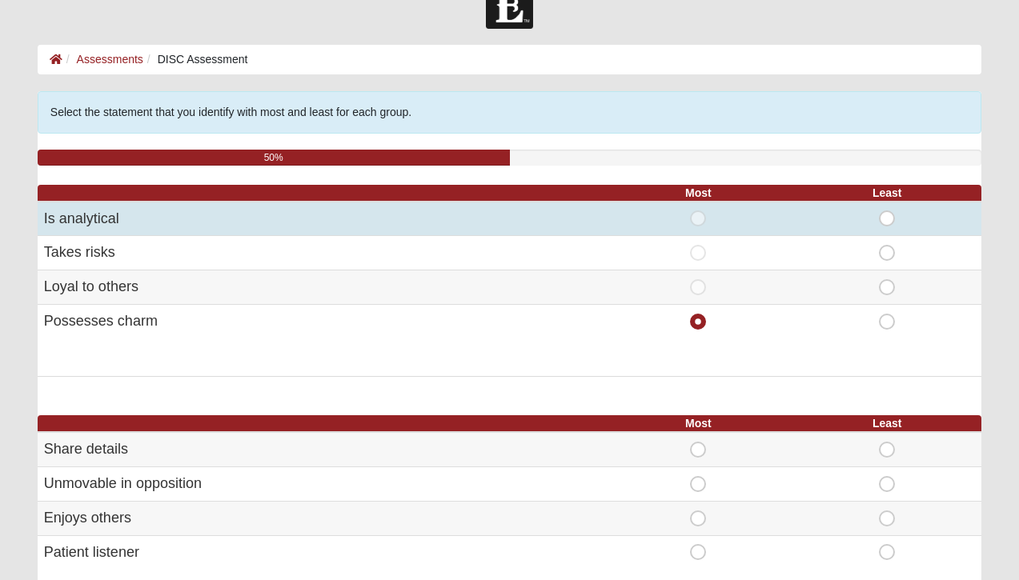
click at [887, 210] on span "Least" at bounding box center [887, 210] width 0 height 0
click at [890, 224] on input "Least" at bounding box center [892, 218] width 10 height 16
radio input "true"
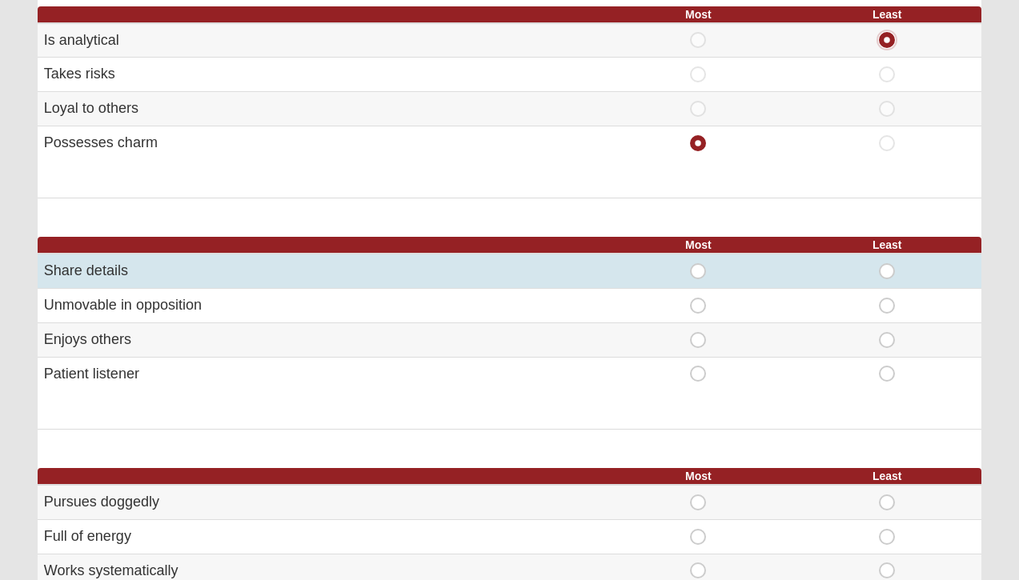
scroll to position [233, 0]
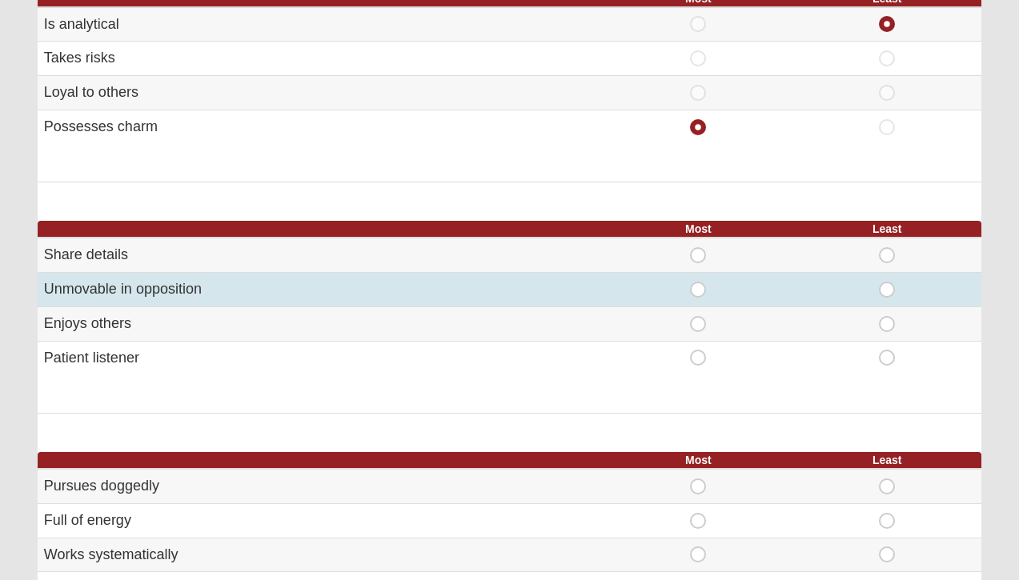
click at [698, 282] on span "Most" at bounding box center [698, 282] width 0 height 0
click at [701, 294] on input "Most" at bounding box center [703, 290] width 10 height 16
radio input "true"
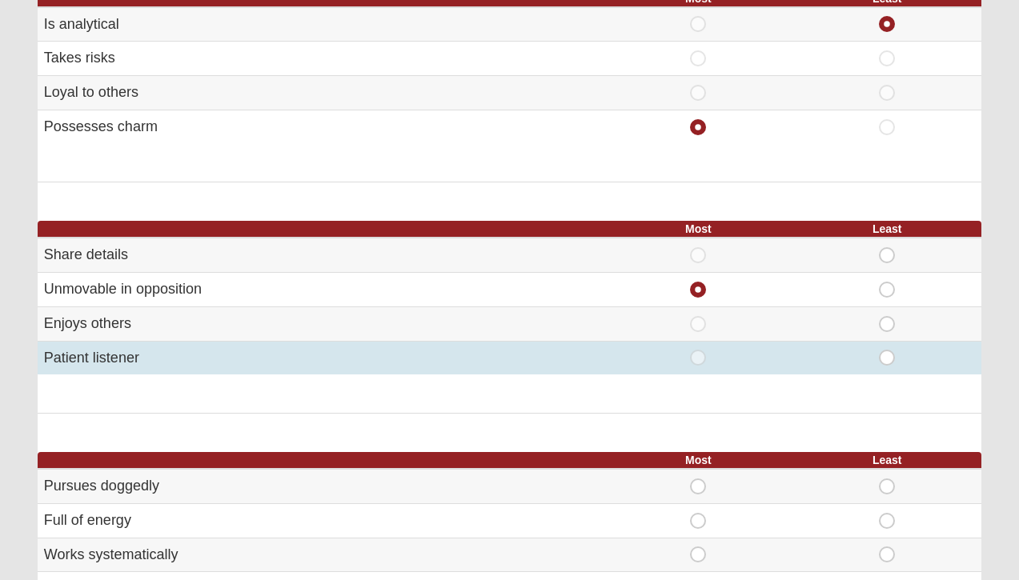
click at [887, 350] on span "Least" at bounding box center [887, 350] width 0 height 0
click at [887, 362] on input "Least" at bounding box center [892, 358] width 10 height 16
radio input "true"
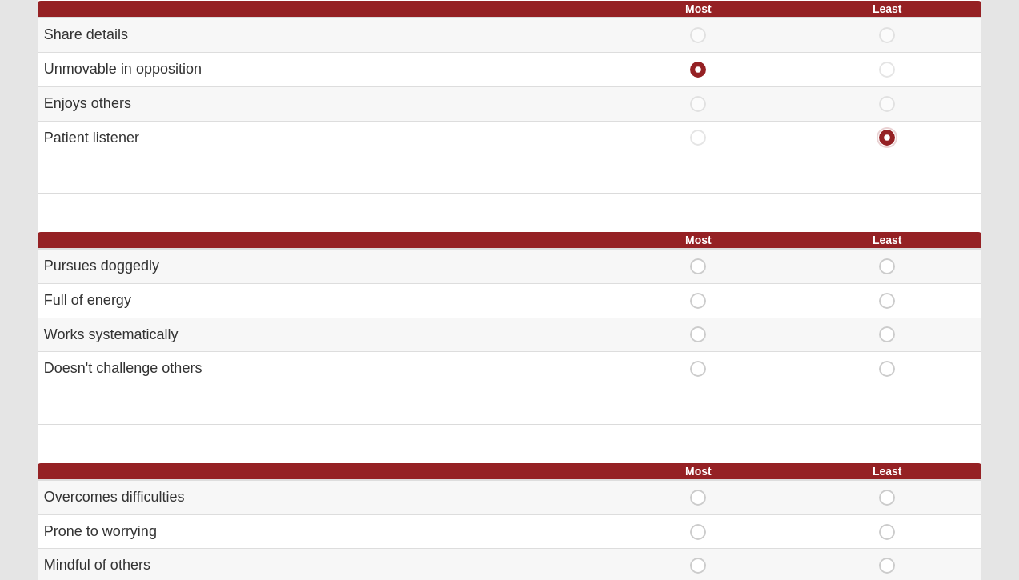
scroll to position [458, 0]
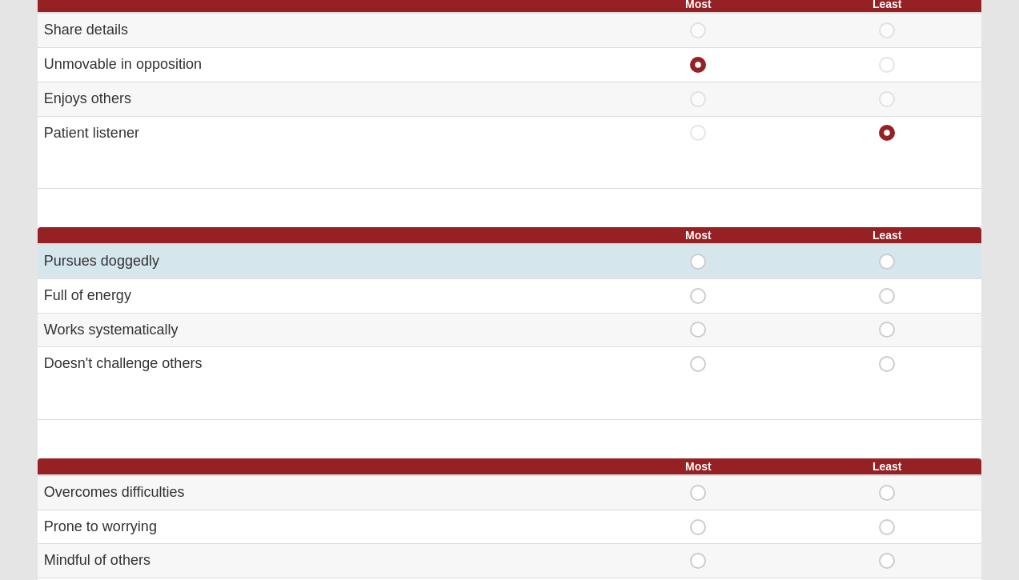
click at [698, 254] on span "Most" at bounding box center [698, 254] width 0 height 0
click at [704, 269] on input "Most" at bounding box center [703, 262] width 10 height 16
radio input "true"
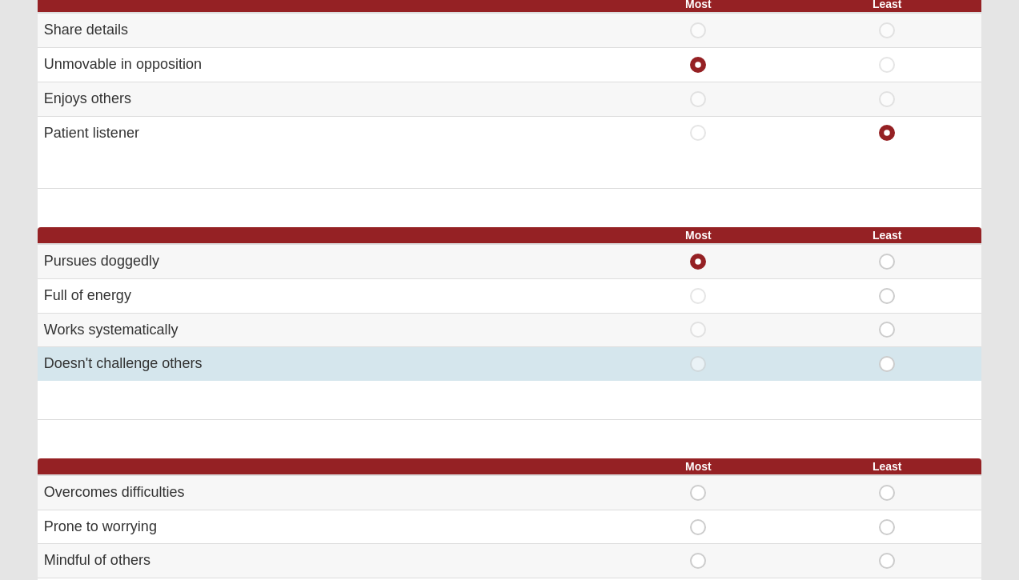
click at [887, 356] on span "Least" at bounding box center [887, 356] width 0 height 0
click at [891, 371] on input "Least" at bounding box center [892, 364] width 10 height 16
radio input "true"
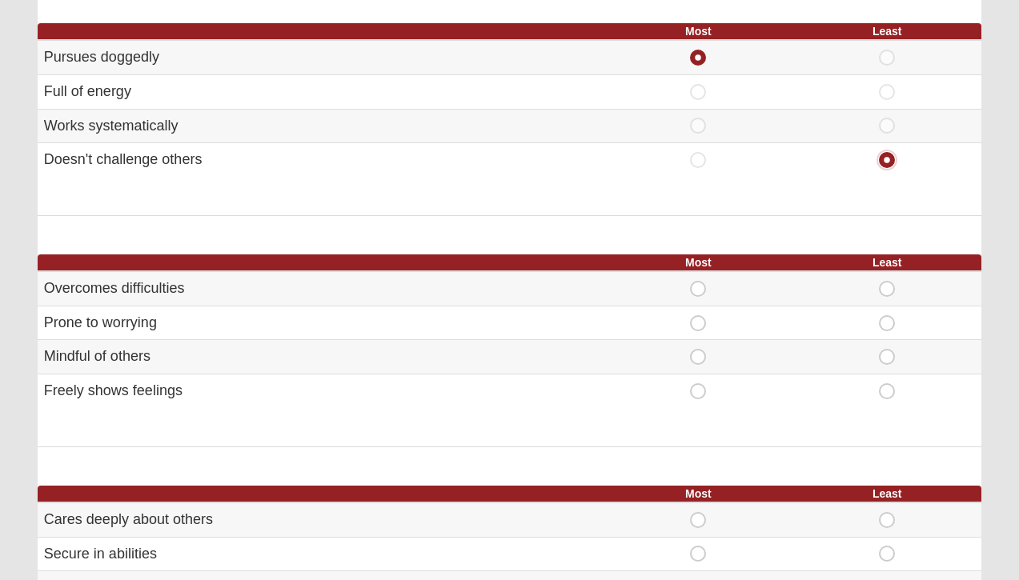
scroll to position [683, 0]
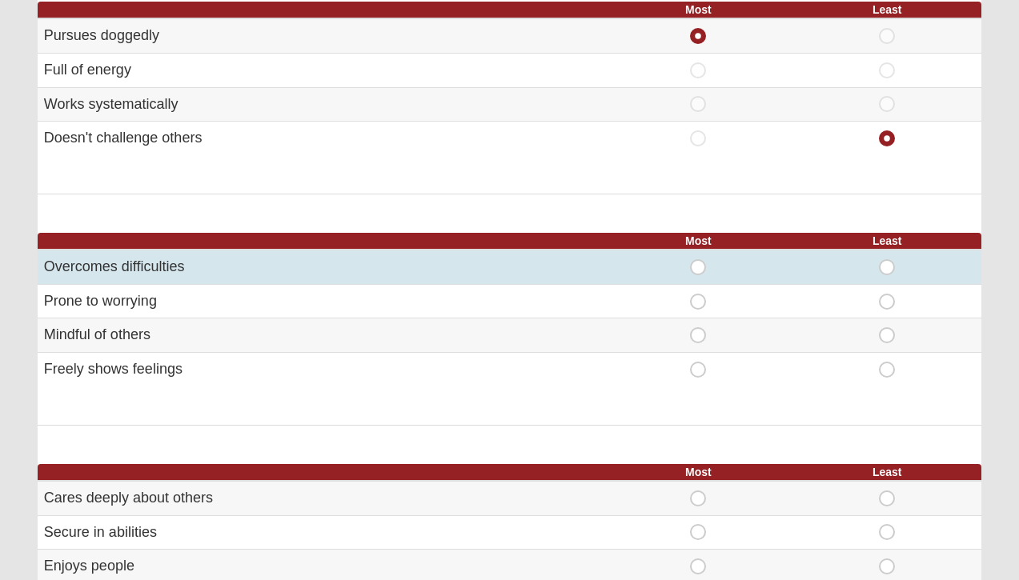
click at [698, 259] on span "Most" at bounding box center [698, 259] width 0 height 0
click at [698, 266] on input "Most" at bounding box center [703, 267] width 10 height 16
radio input "true"
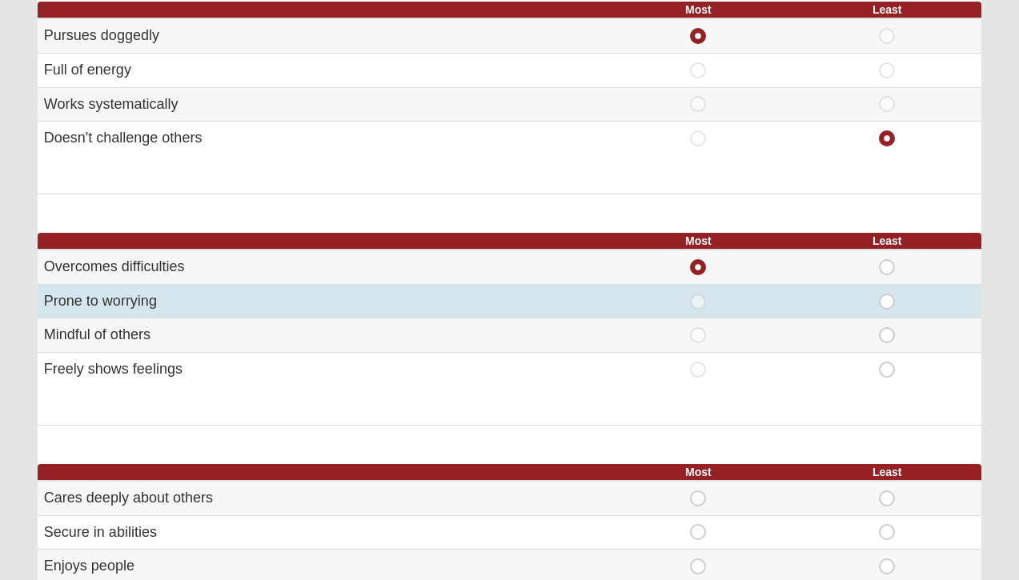
click at [887, 294] on span "Least" at bounding box center [887, 294] width 0 height 0
click at [887, 297] on input "Least" at bounding box center [892, 302] width 10 height 16
radio input "true"
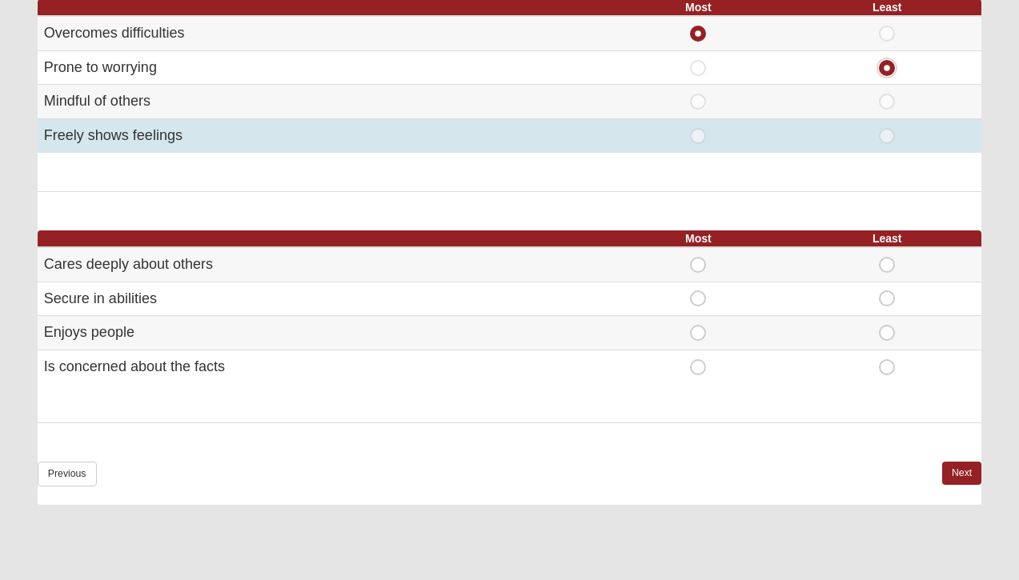
scroll to position [916, 0]
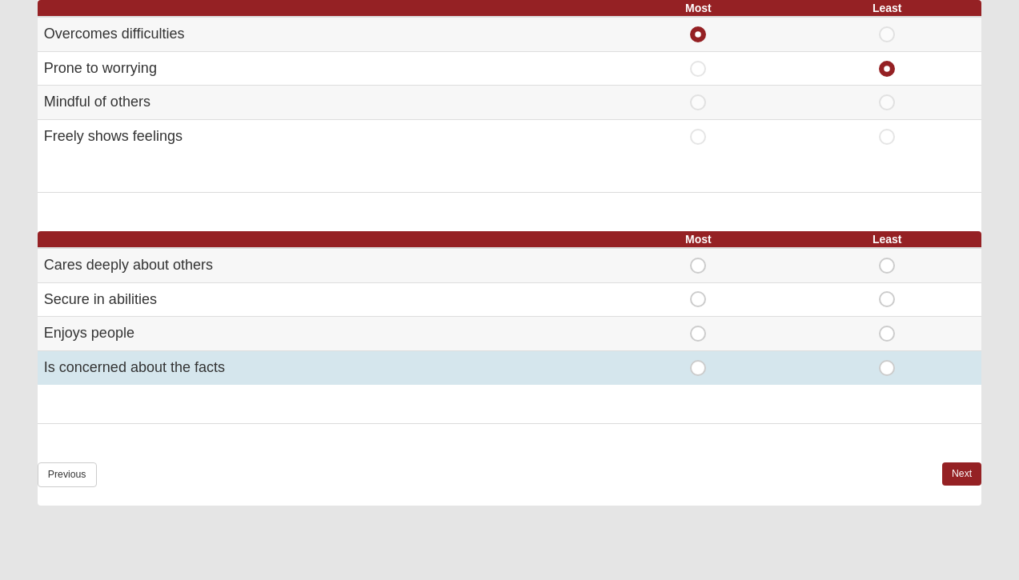
click at [698, 360] on span "Most" at bounding box center [698, 360] width 0 height 0
click at [698, 365] on input "Most" at bounding box center [703, 368] width 10 height 16
radio input "true"
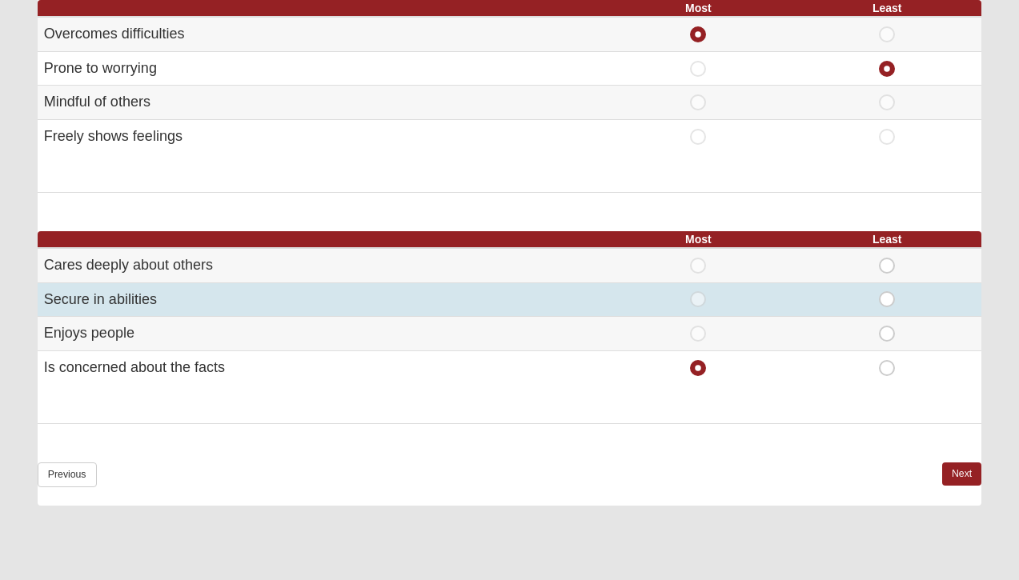
click at [887, 291] on span "Least" at bounding box center [887, 291] width 0 height 0
click at [888, 298] on input "Least" at bounding box center [892, 299] width 10 height 16
radio input "true"
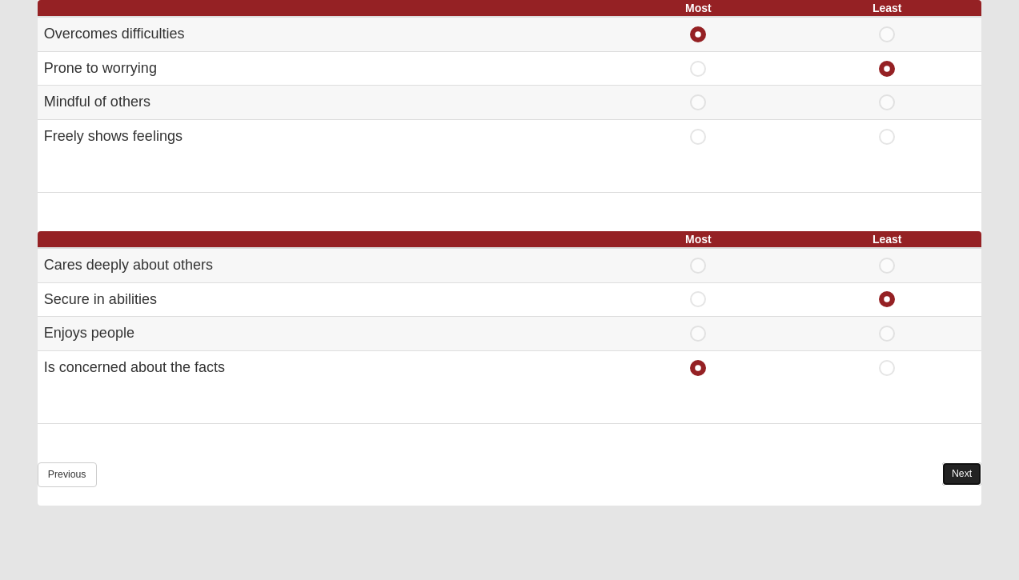
click at [964, 469] on link "Next" at bounding box center [961, 474] width 39 height 23
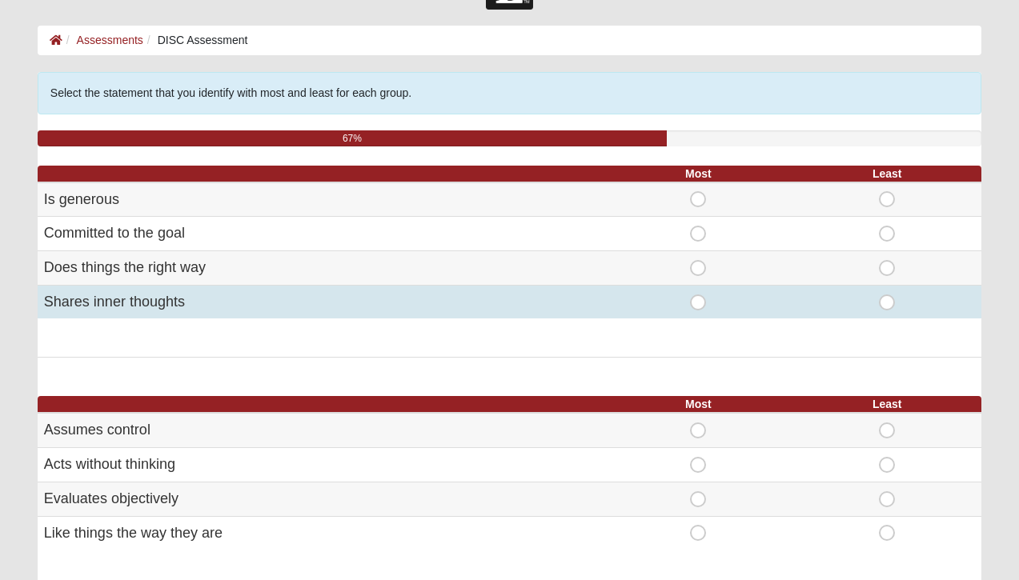
scroll to position [69, 0]
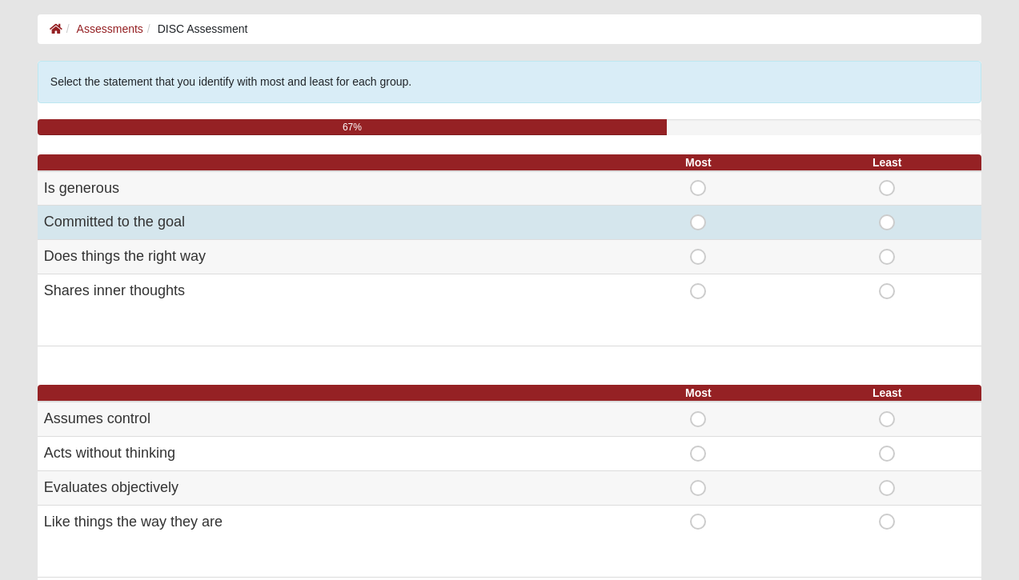
click at [698, 214] on span "Most" at bounding box center [698, 214] width 0 height 0
click at [698, 225] on input "Most" at bounding box center [703, 222] width 10 height 16
radio input "true"
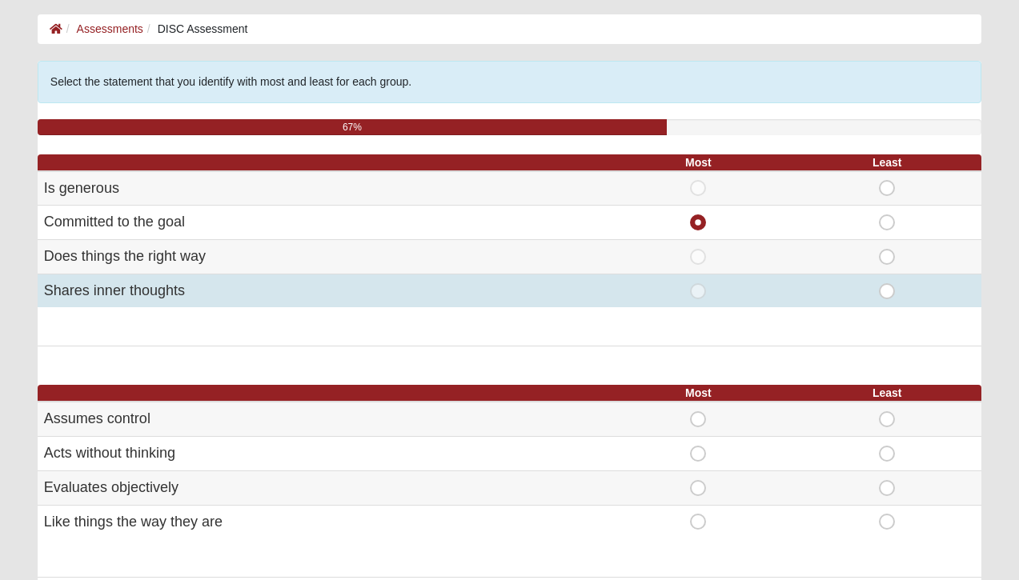
click at [698, 283] on span "Most" at bounding box center [698, 283] width 0 height 0
click at [699, 294] on input "Most" at bounding box center [703, 291] width 10 height 16
radio input "true"
radio input "false"
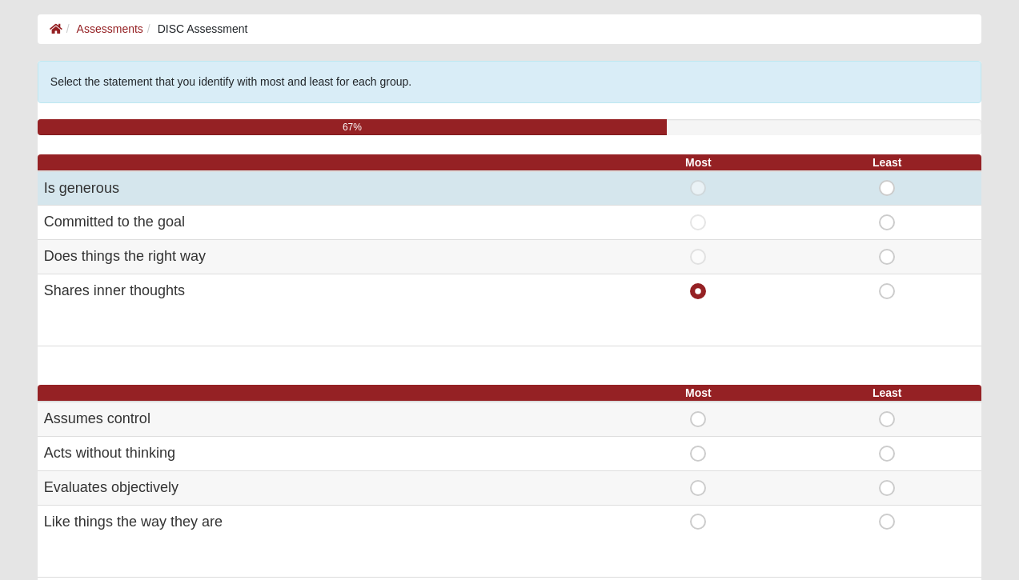
click at [887, 180] on span "Least" at bounding box center [887, 180] width 0 height 0
click at [887, 186] on input "Least" at bounding box center [892, 188] width 10 height 16
radio input "true"
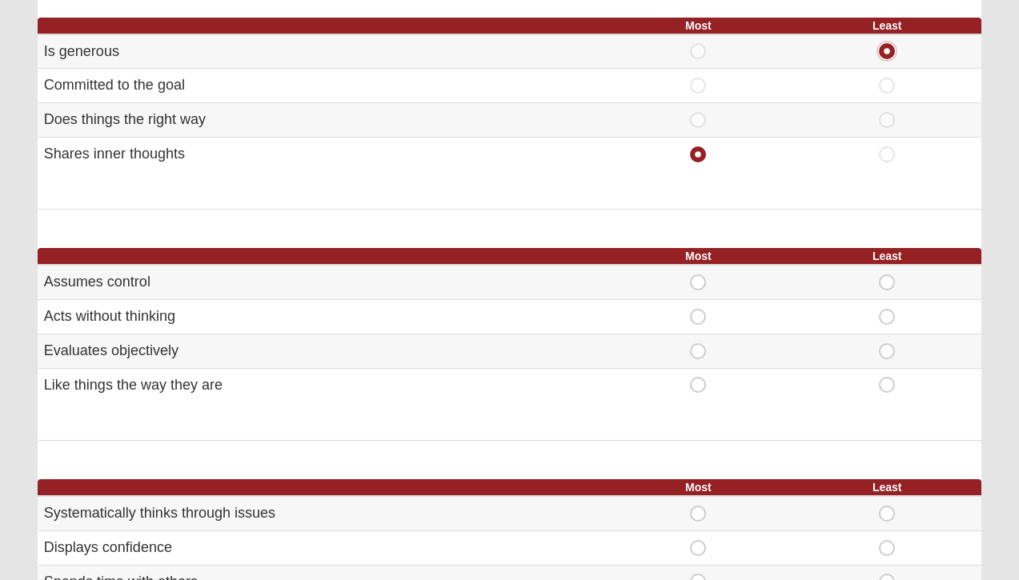
scroll to position [207, 0]
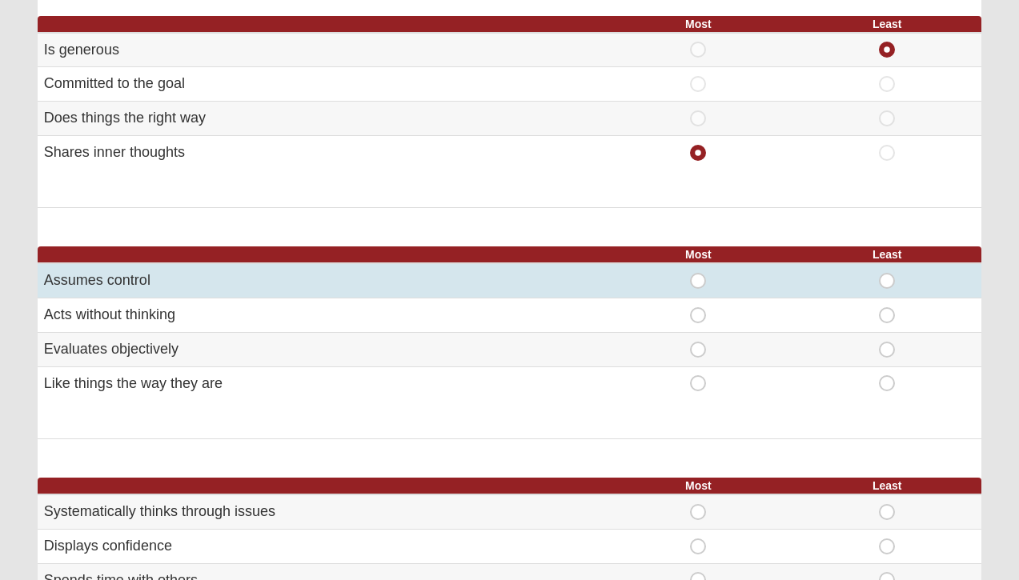
click at [707, 278] on div "Most" at bounding box center [698, 281] width 170 height 16
click at [698, 273] on span "Most" at bounding box center [698, 273] width 0 height 0
click at [700, 283] on input "Most" at bounding box center [703, 281] width 10 height 16
radio input "true"
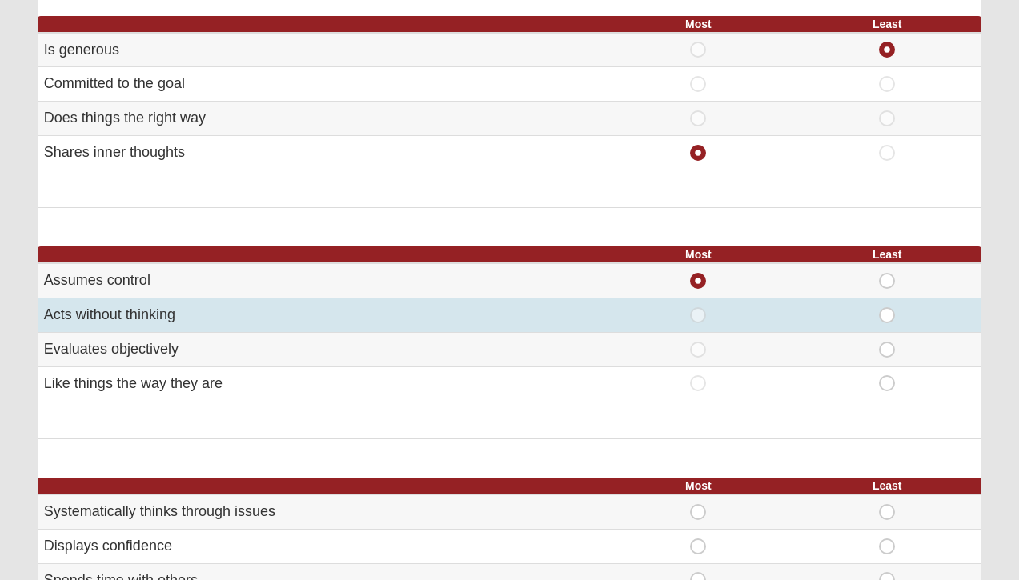
click at [887, 307] on span "Least" at bounding box center [887, 307] width 0 height 0
click at [887, 318] on input "Least" at bounding box center [892, 315] width 10 height 16
radio input "true"
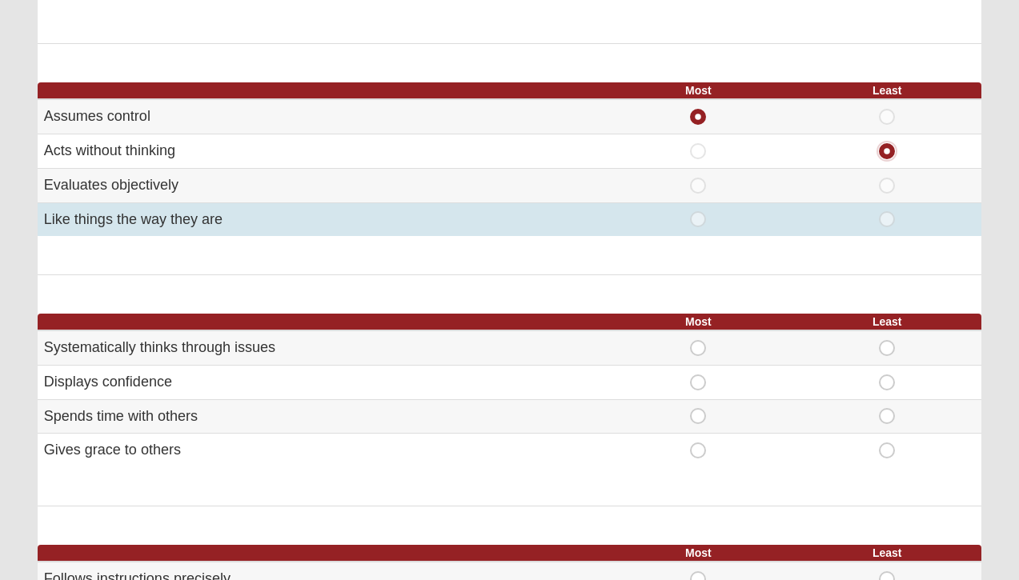
scroll to position [432, 0]
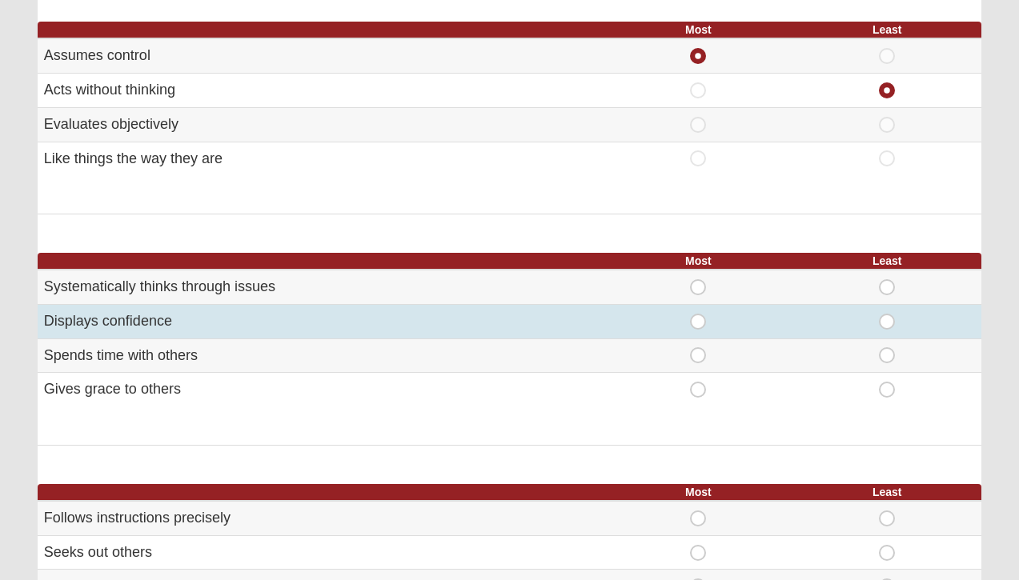
click at [695, 331] on td "Most" at bounding box center [697, 321] width 189 height 34
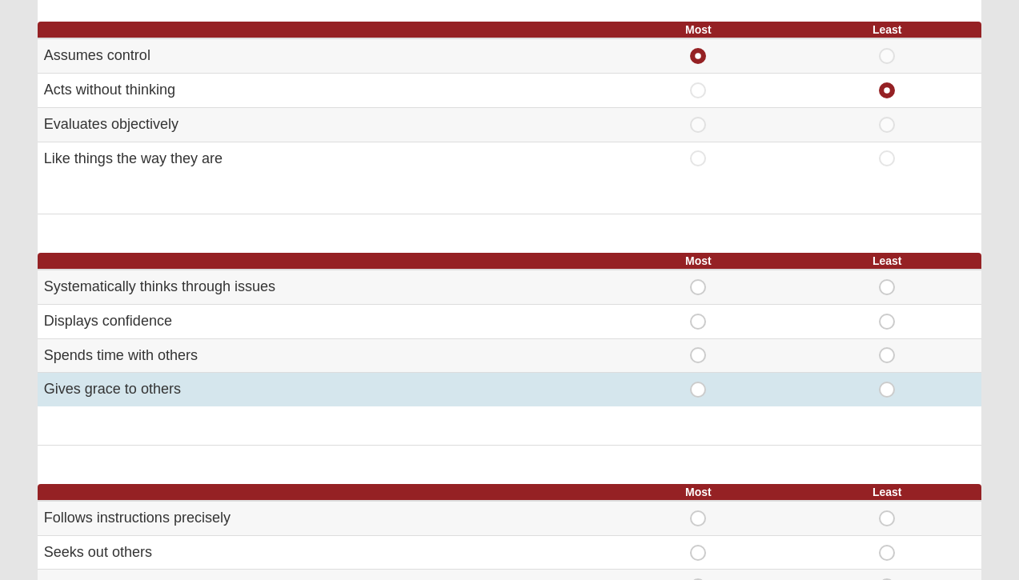
click at [887, 382] on span "Least" at bounding box center [887, 382] width 0 height 0
click at [887, 390] on input "Least" at bounding box center [892, 390] width 10 height 16
radio input "true"
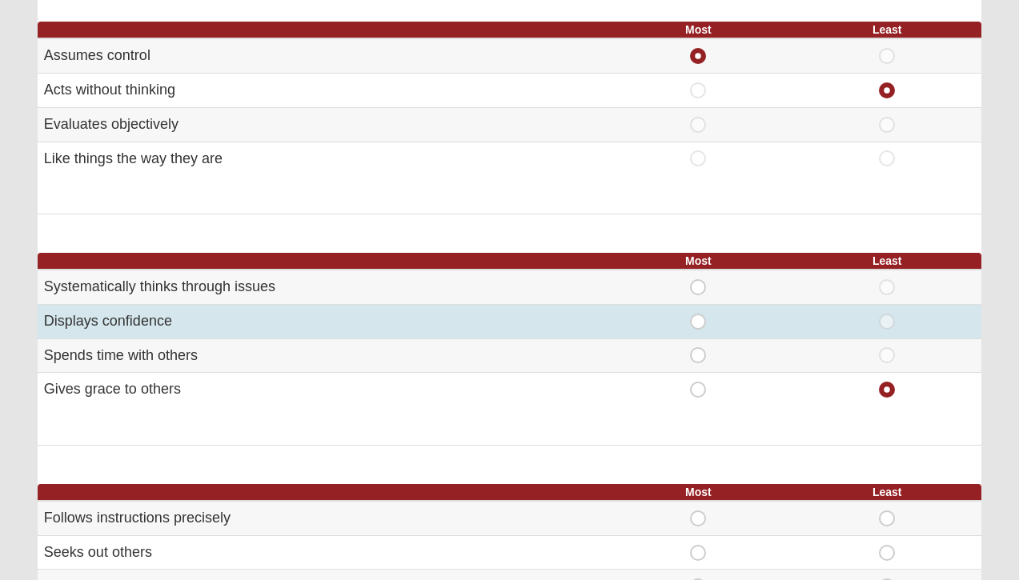
click at [714, 316] on div "Most" at bounding box center [698, 322] width 170 height 16
click at [698, 314] on span "Most" at bounding box center [698, 314] width 0 height 0
click at [702, 316] on input "Most" at bounding box center [703, 322] width 10 height 16
radio input "true"
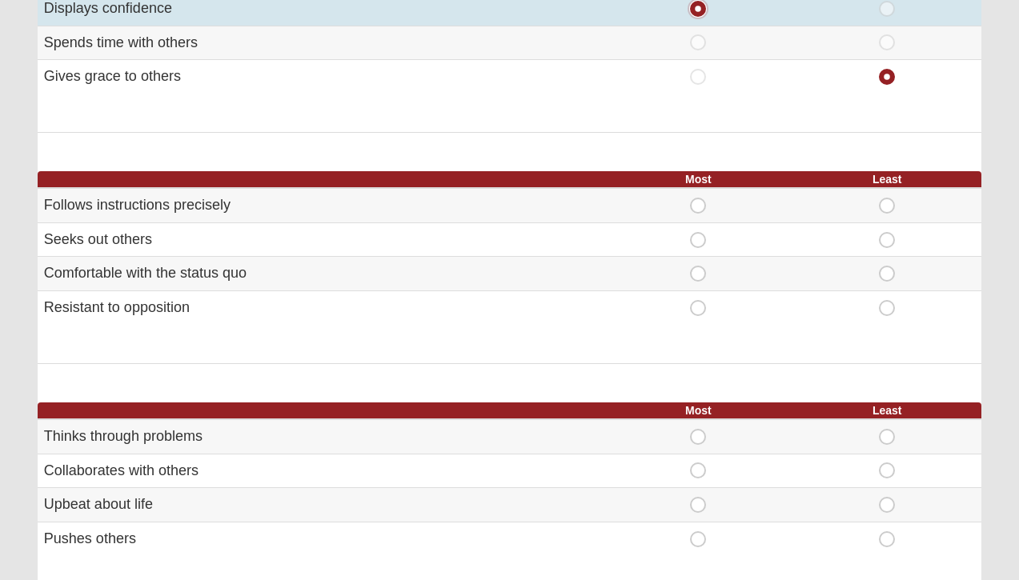
scroll to position [765, 0]
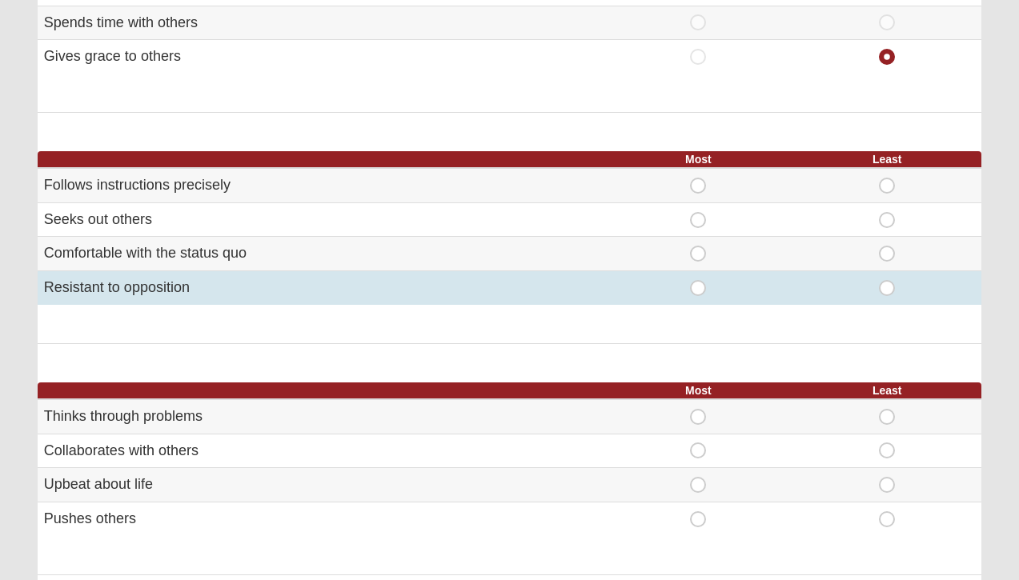
click at [698, 280] on span "Most" at bounding box center [698, 280] width 0 height 0
click at [698, 290] on input "Most" at bounding box center [703, 288] width 10 height 16
radio input "true"
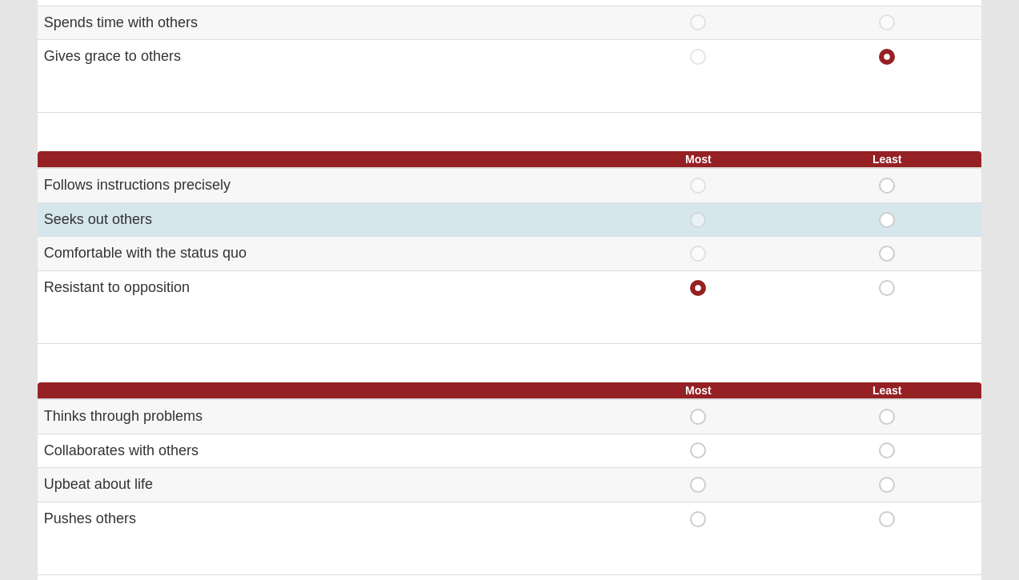
click at [887, 212] on span "Least" at bounding box center [887, 212] width 0 height 0
click at [890, 216] on input "Least" at bounding box center [892, 220] width 10 height 16
radio input "true"
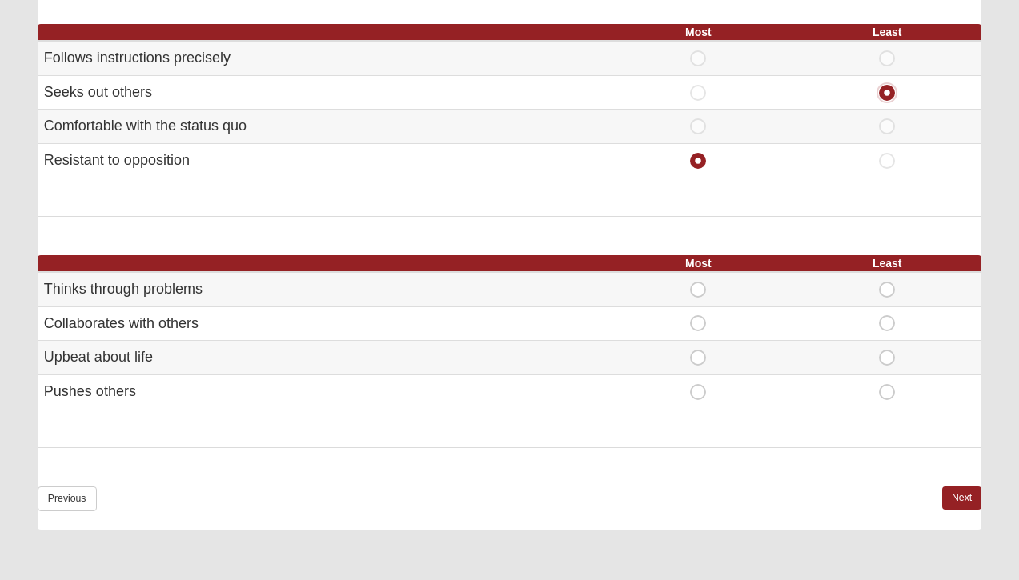
scroll to position [898, 0]
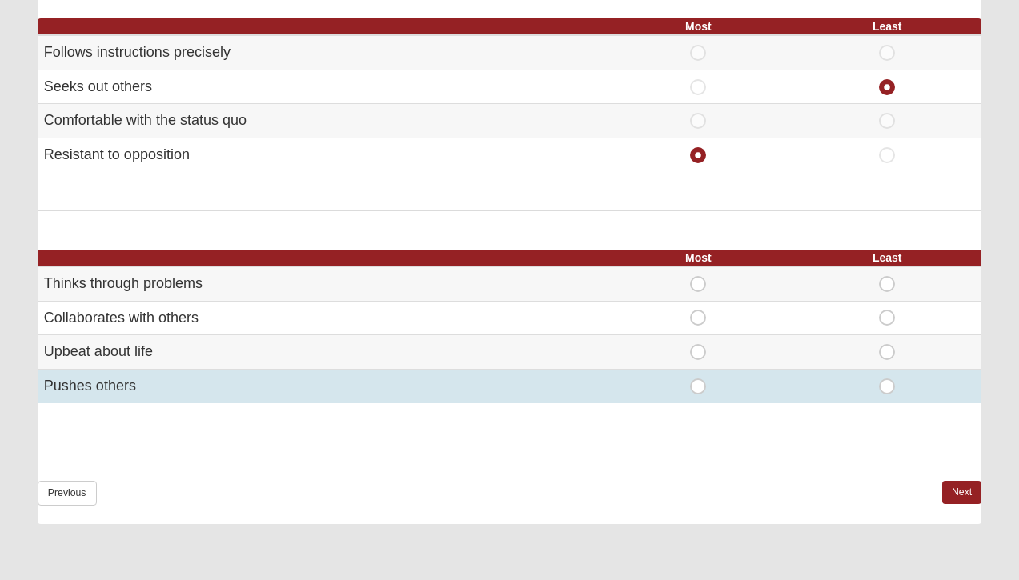
click at [698, 379] on span "Most" at bounding box center [698, 379] width 0 height 0
click at [701, 390] on input "Most" at bounding box center [703, 387] width 10 height 16
radio input "true"
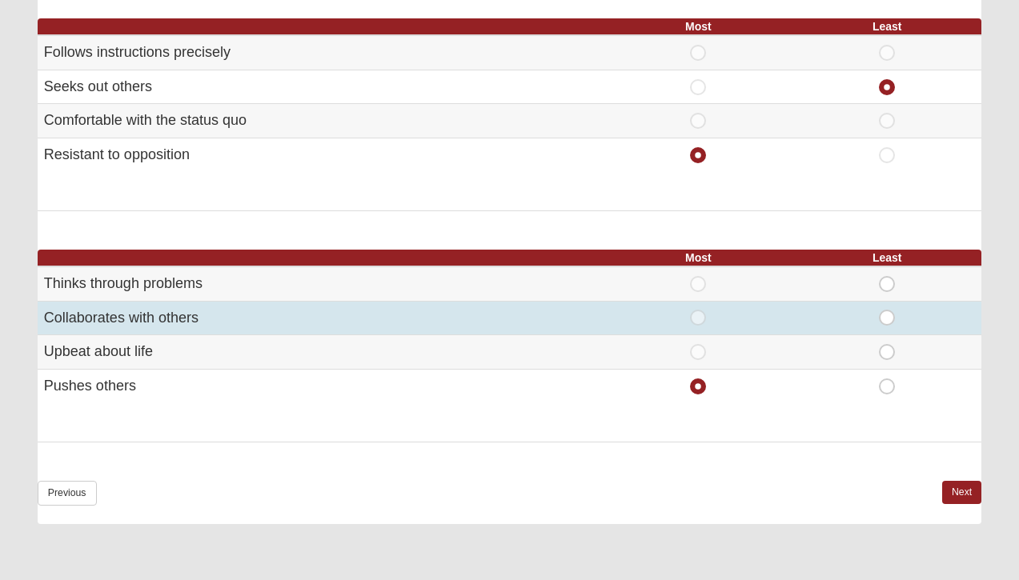
click at [887, 310] on span "Least" at bounding box center [887, 310] width 0 height 0
click at [887, 320] on input "Least" at bounding box center [892, 318] width 10 height 16
radio input "true"
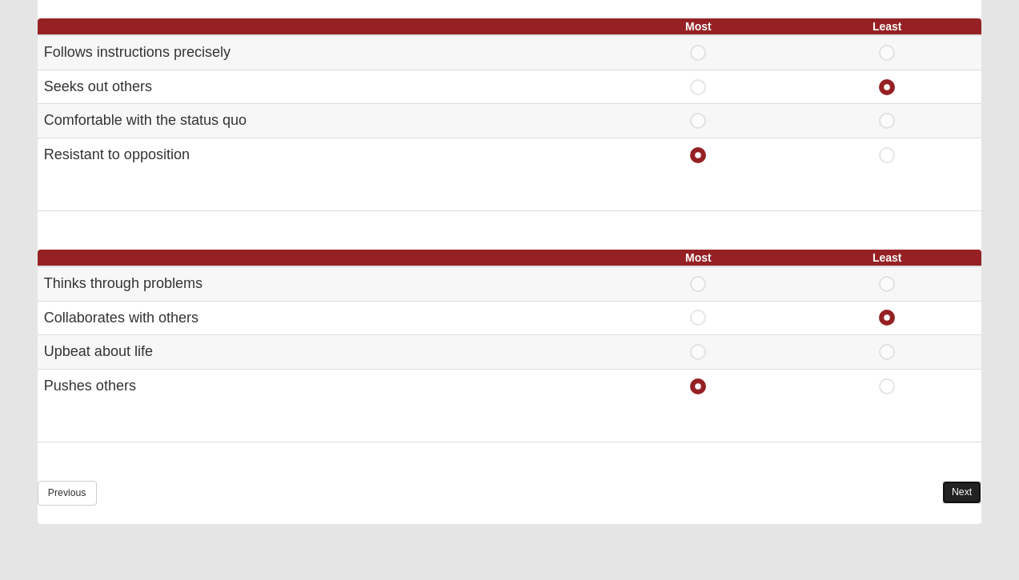
click at [962, 487] on link "Next" at bounding box center [961, 492] width 39 height 23
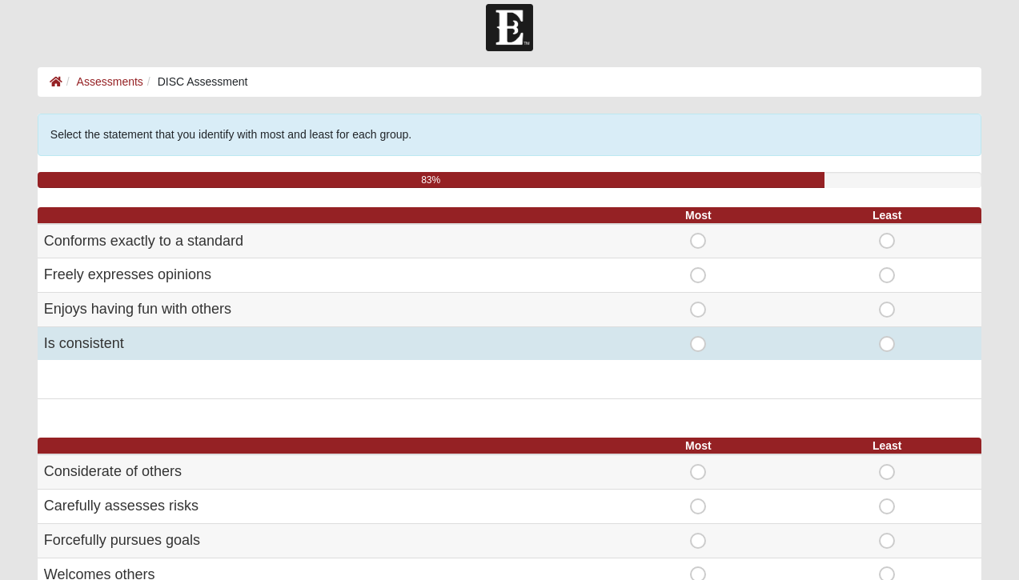
scroll to position [26, 0]
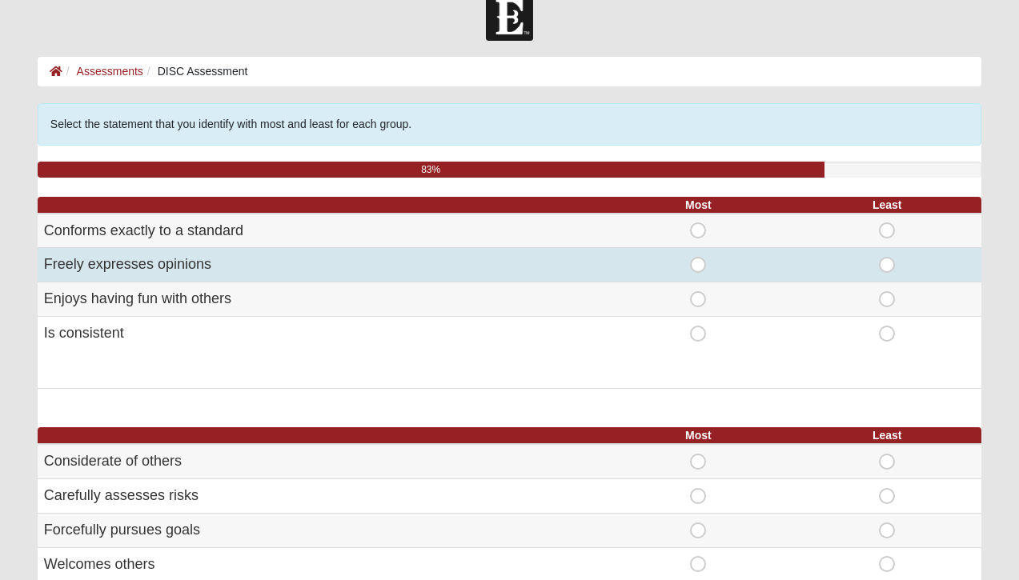
click at [698, 257] on span "Most" at bounding box center [698, 257] width 0 height 0
click at [698, 266] on input "Most" at bounding box center [703, 265] width 10 height 16
radio input "true"
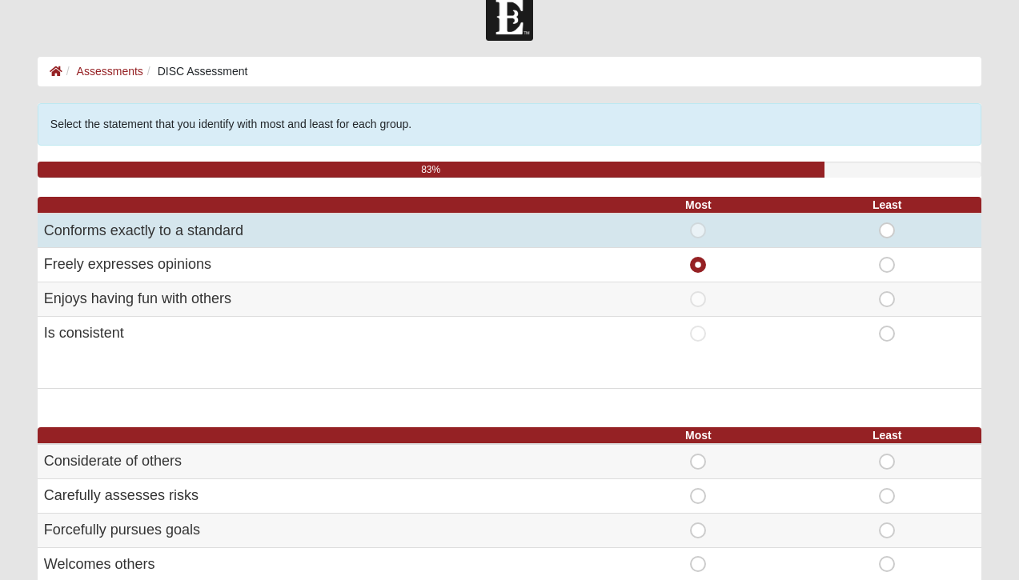
click at [898, 227] on div "Least" at bounding box center [887, 230] width 170 height 16
click at [887, 222] on span "Least" at bounding box center [887, 222] width 0 height 0
click at [888, 227] on input "Least" at bounding box center [892, 230] width 10 height 16
radio input "true"
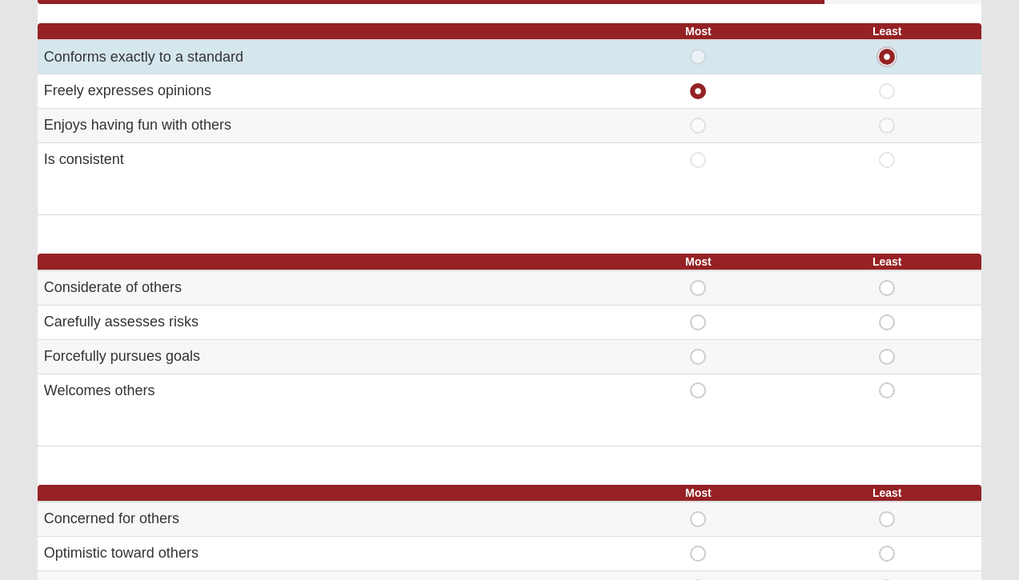
scroll to position [268, 0]
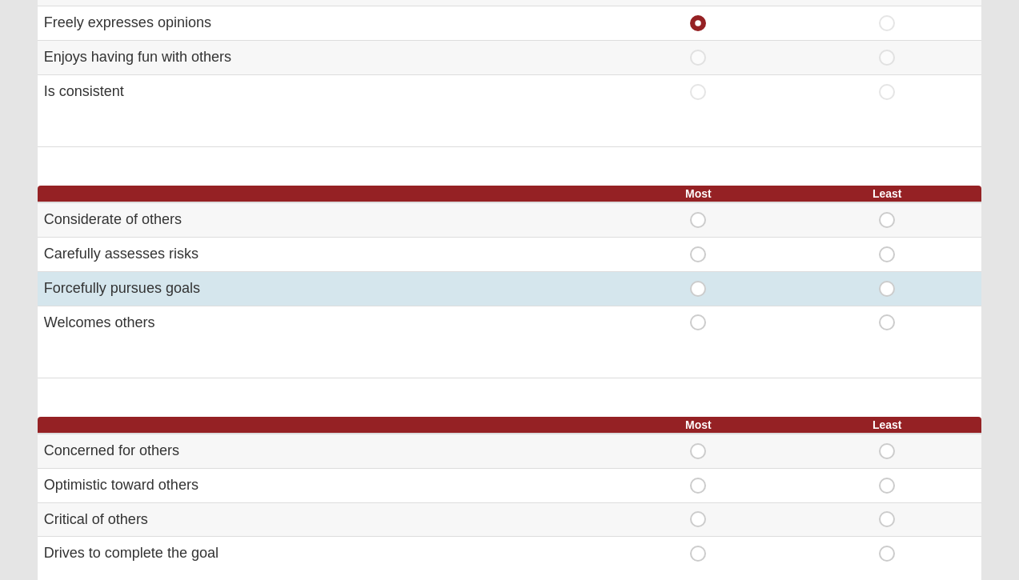
click at [698, 281] on span "Most" at bounding box center [698, 281] width 0 height 0
click at [698, 286] on input "Most" at bounding box center [703, 289] width 10 height 16
radio input "true"
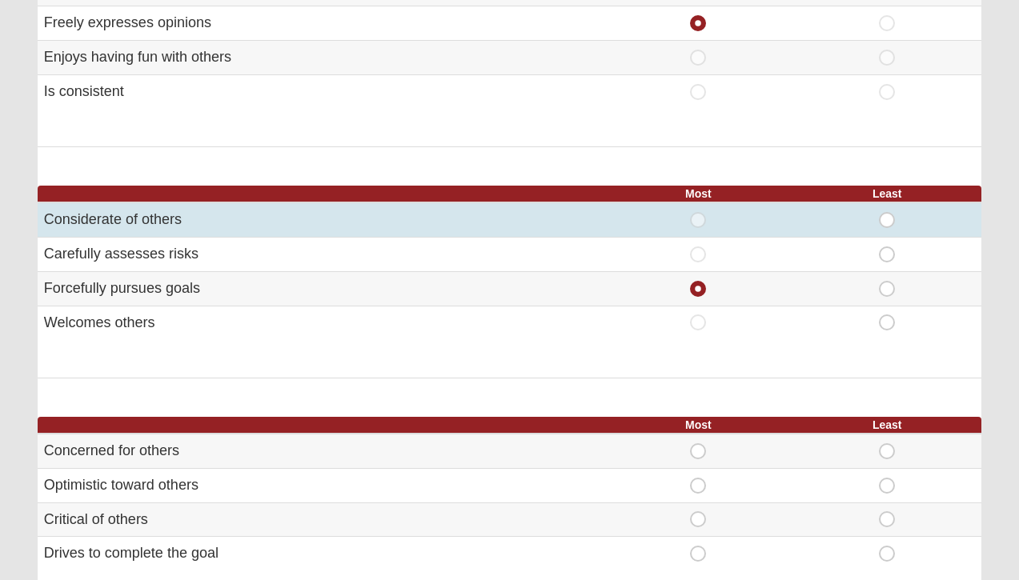
click at [887, 212] on span "Least" at bounding box center [887, 212] width 0 height 0
click at [887, 224] on input "Least" at bounding box center [892, 220] width 10 height 16
radio input "true"
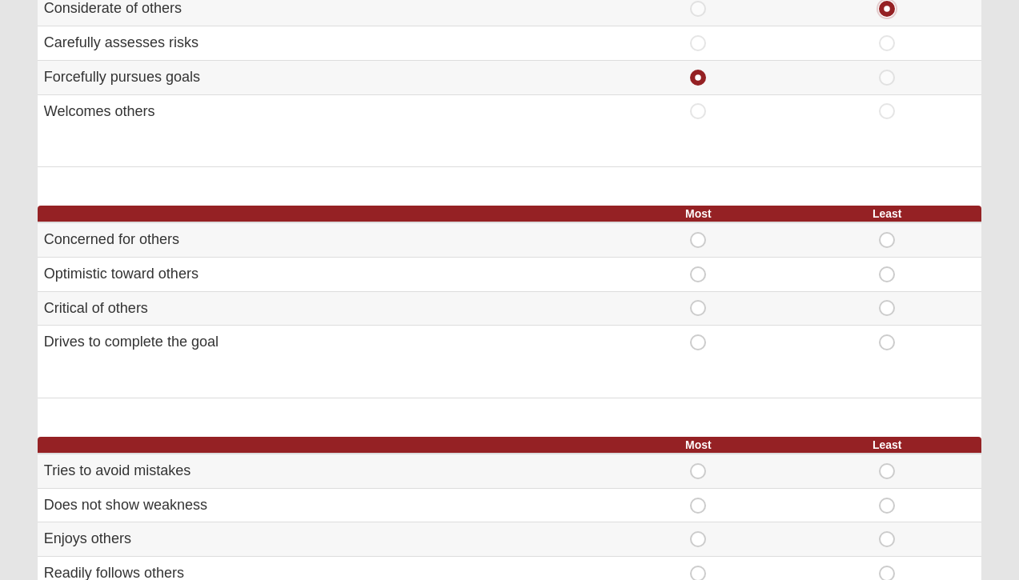
scroll to position [481, 0]
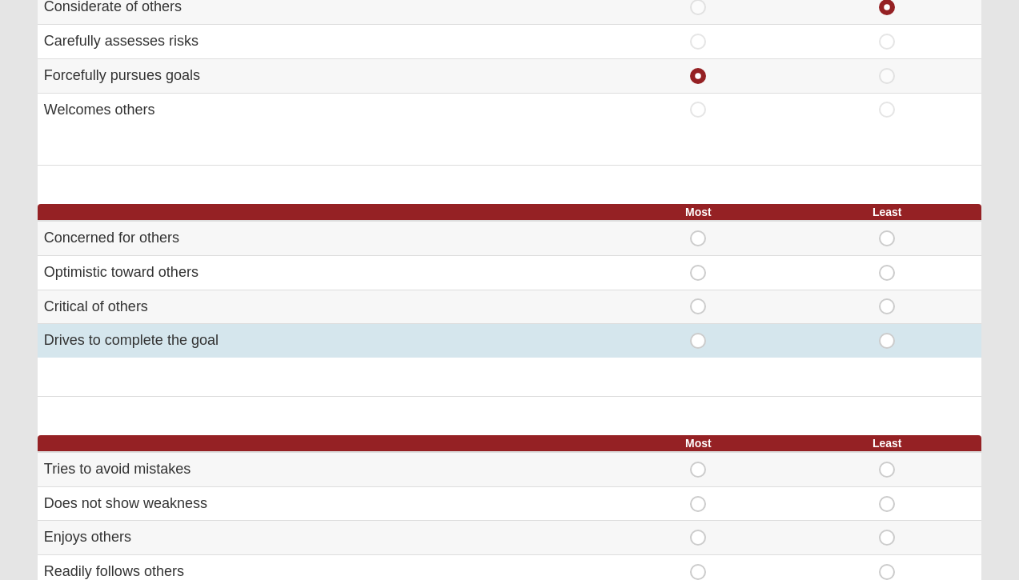
click at [698, 333] on span "Most" at bounding box center [698, 333] width 0 height 0
click at [698, 343] on input "Most" at bounding box center [703, 341] width 10 height 16
radio input "true"
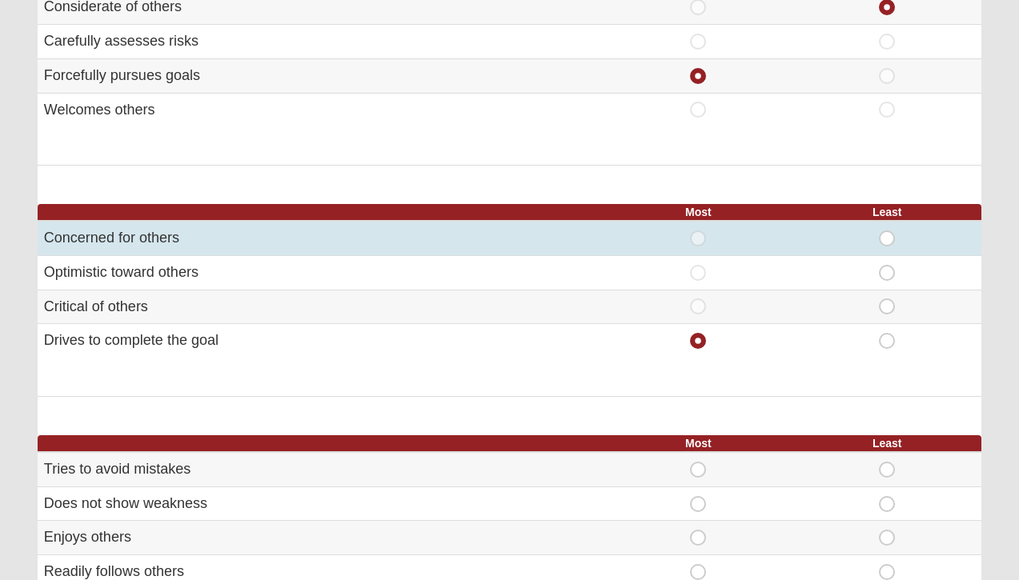
click at [887, 230] on span "Least" at bounding box center [887, 230] width 0 height 0
click at [887, 234] on input "Least" at bounding box center [892, 238] width 10 height 16
radio input "true"
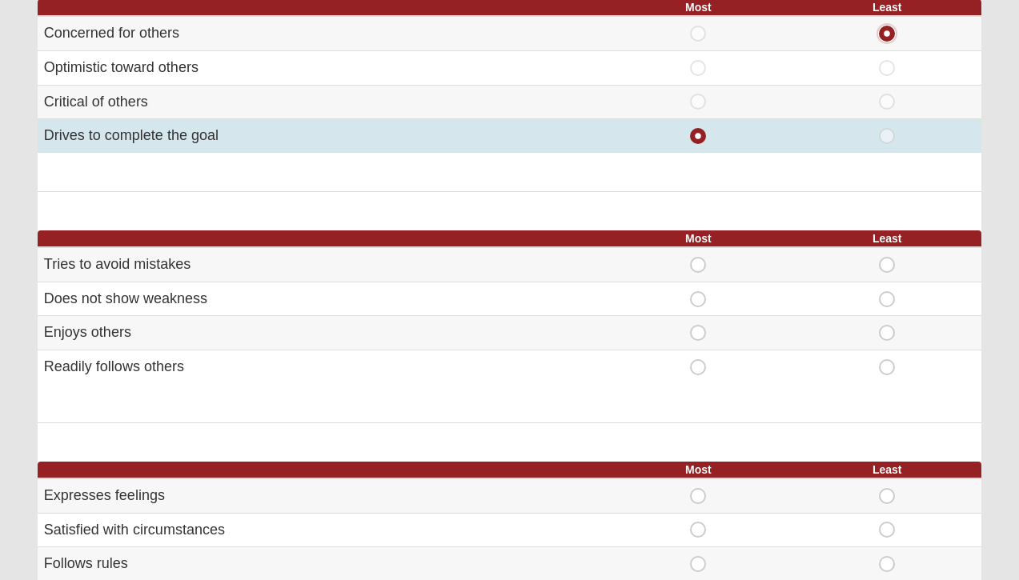
scroll to position [690, 0]
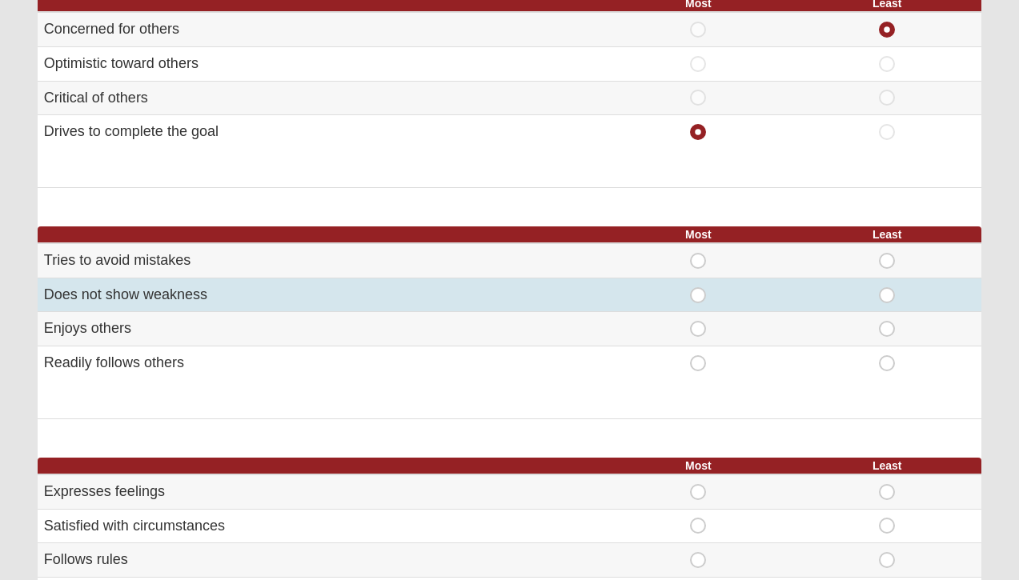
click at [698, 287] on span "Most" at bounding box center [698, 287] width 0 height 0
click at [698, 290] on input "Most" at bounding box center [703, 295] width 10 height 16
radio input "true"
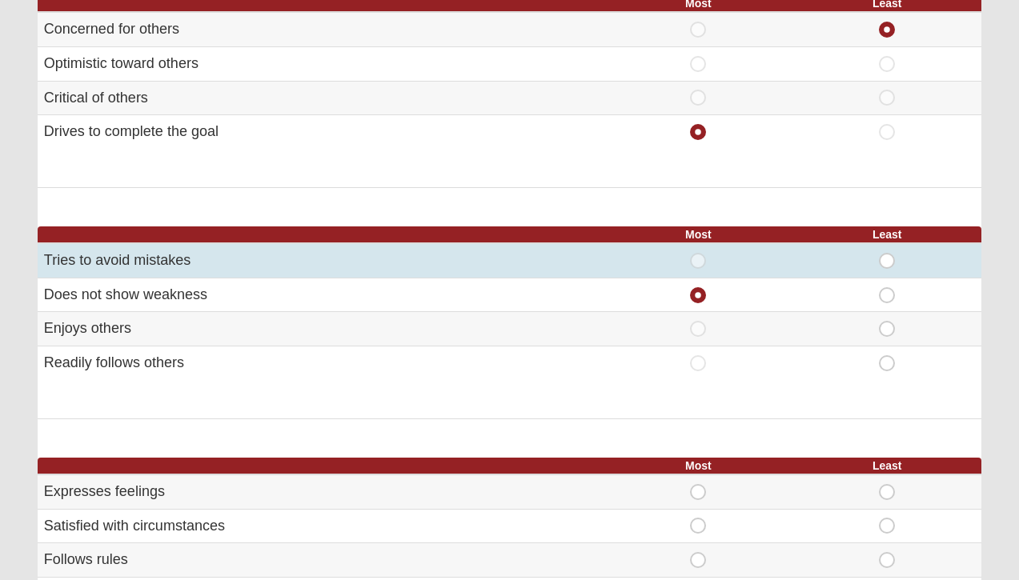
click at [887, 253] on span "Least" at bounding box center [887, 253] width 0 height 0
click at [887, 258] on input "Least" at bounding box center [892, 261] width 10 height 16
radio input "true"
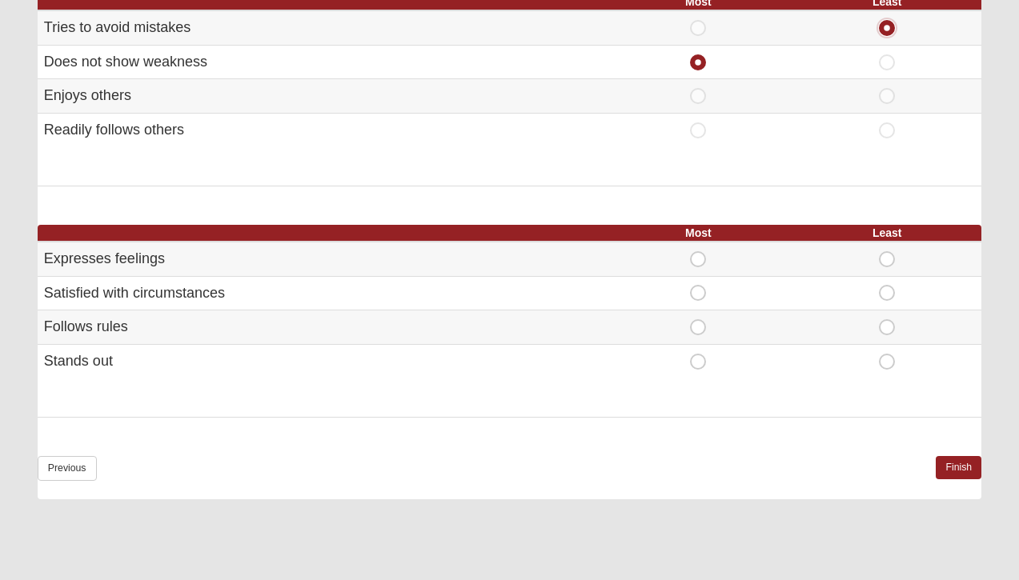
scroll to position [934, 0]
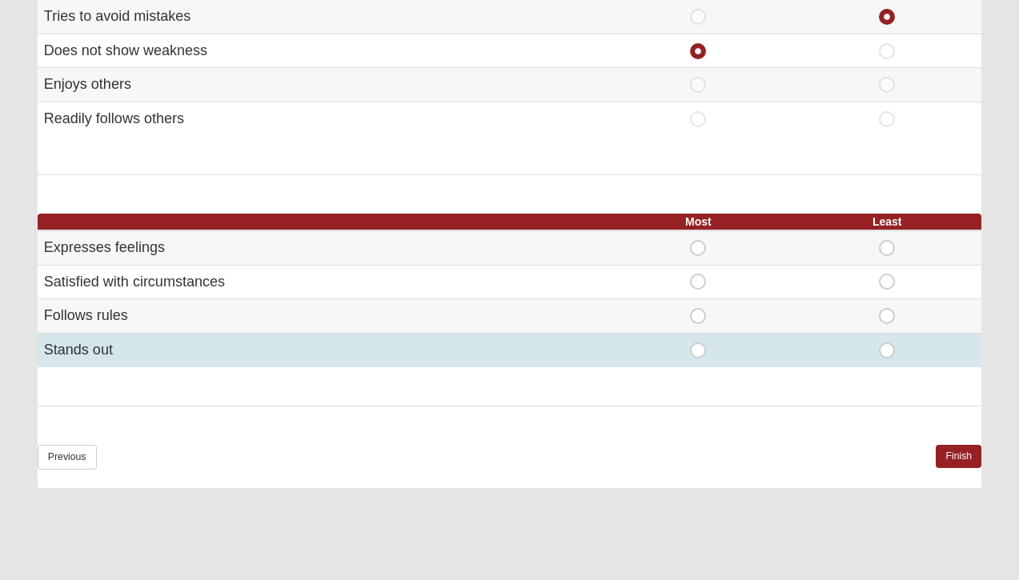
click at [698, 343] on span "Most" at bounding box center [698, 343] width 0 height 0
click at [698, 354] on input "Most" at bounding box center [703, 351] width 10 height 16
radio input "true"
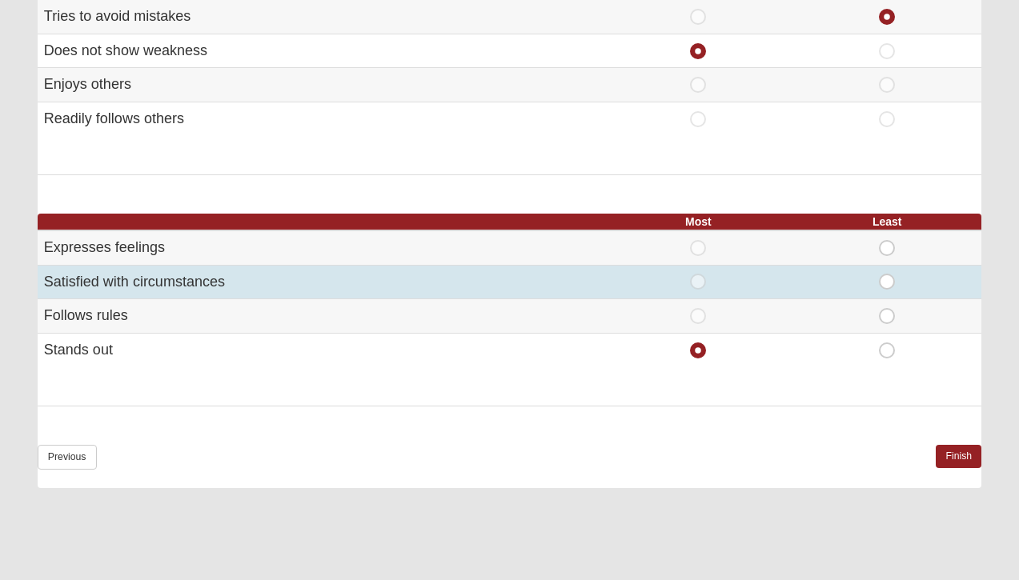
click at [887, 274] on span "Least" at bounding box center [887, 274] width 0 height 0
click at [887, 282] on input "Least" at bounding box center [892, 282] width 10 height 16
radio input "true"
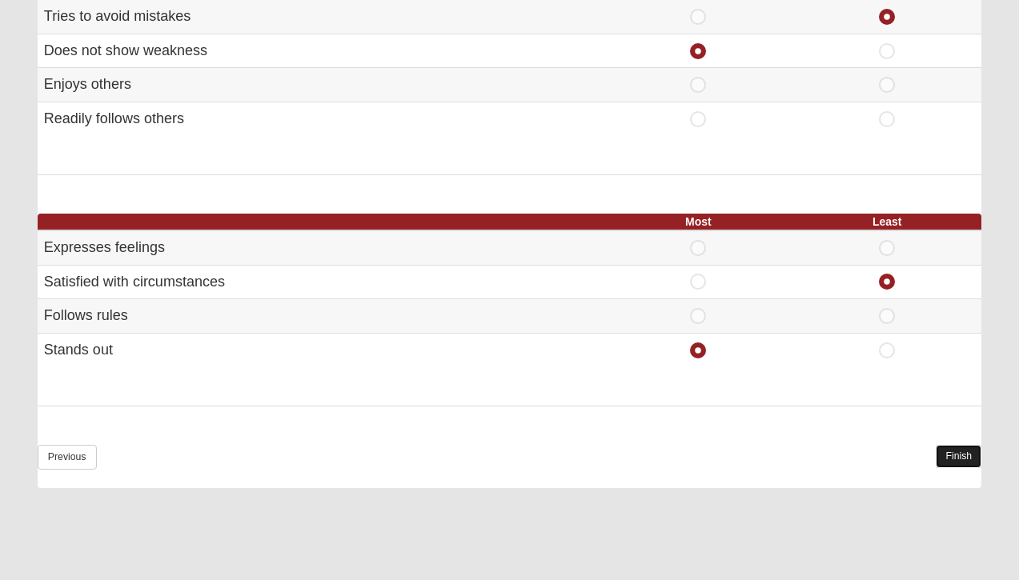
click at [936, 453] on link "Finish" at bounding box center [959, 456] width 46 height 23
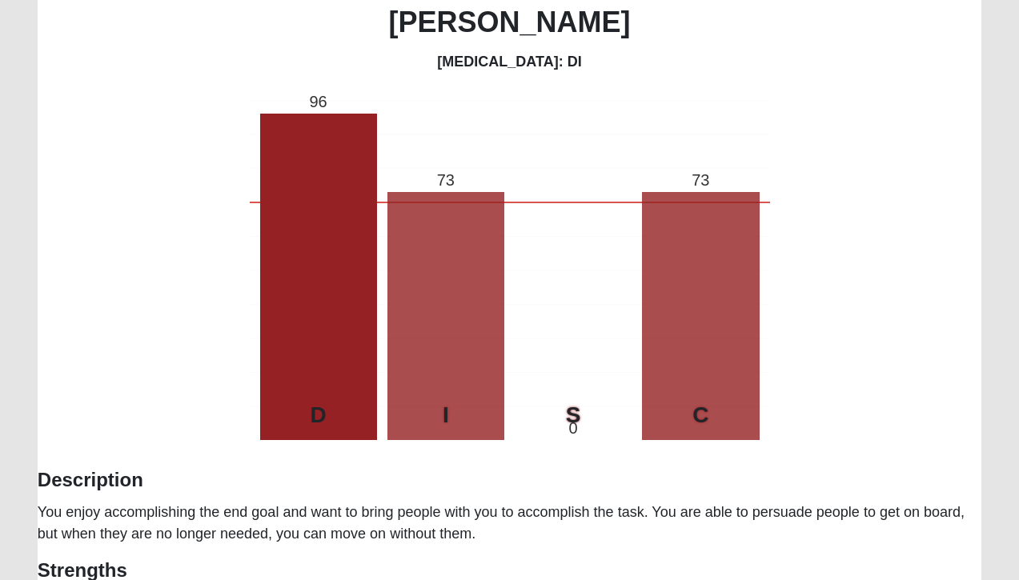
scroll to position [190, 0]
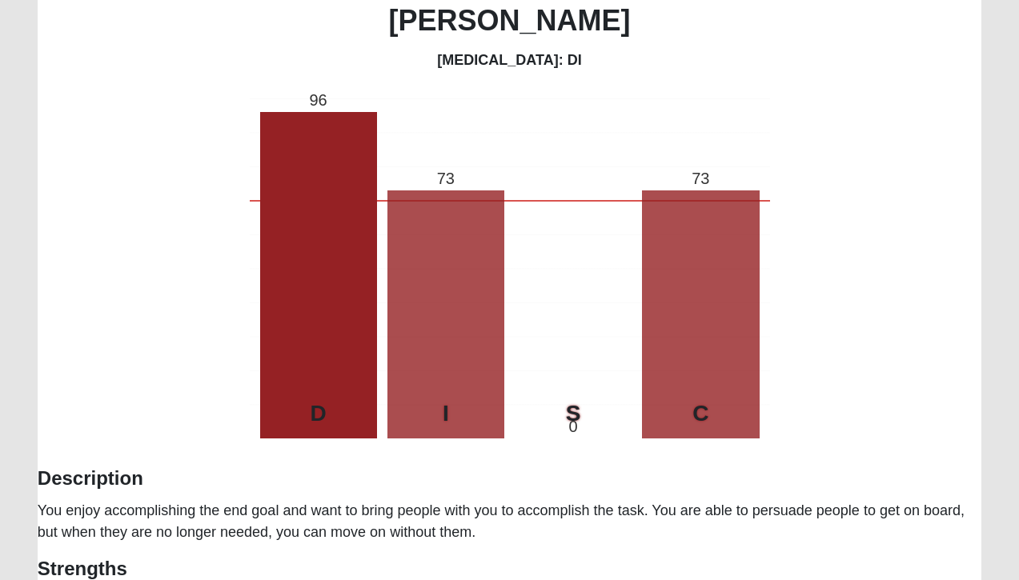
click at [799, 418] on div "Tip! Consider printing this page out for future reference. [PERSON_NAME] [MEDIC…" at bounding box center [510, 342] width 944 height 806
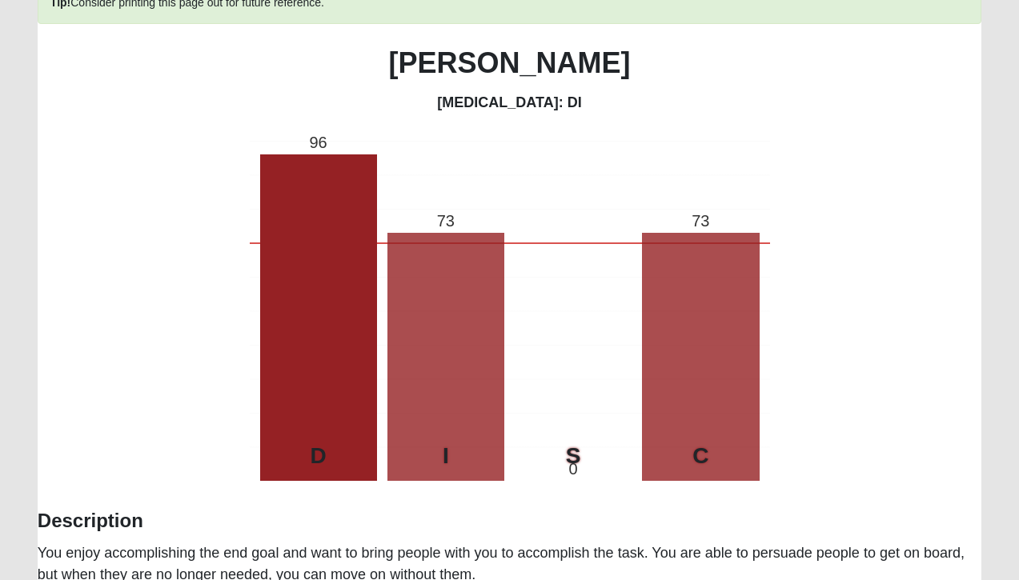
scroll to position [146, 0]
